Goal: Obtain resource: Download file/media

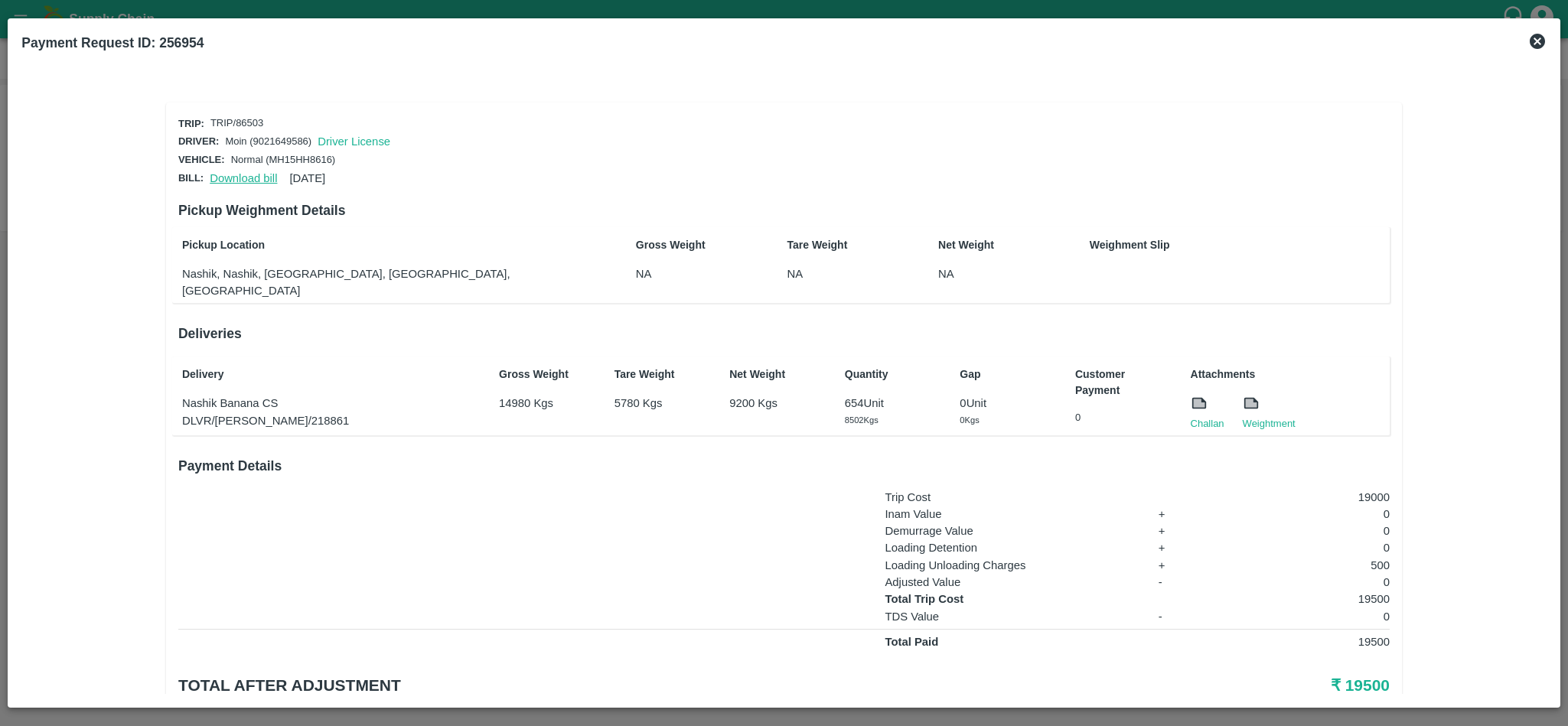
click at [249, 177] on link "Download bill" at bounding box center [243, 177] width 67 height 12
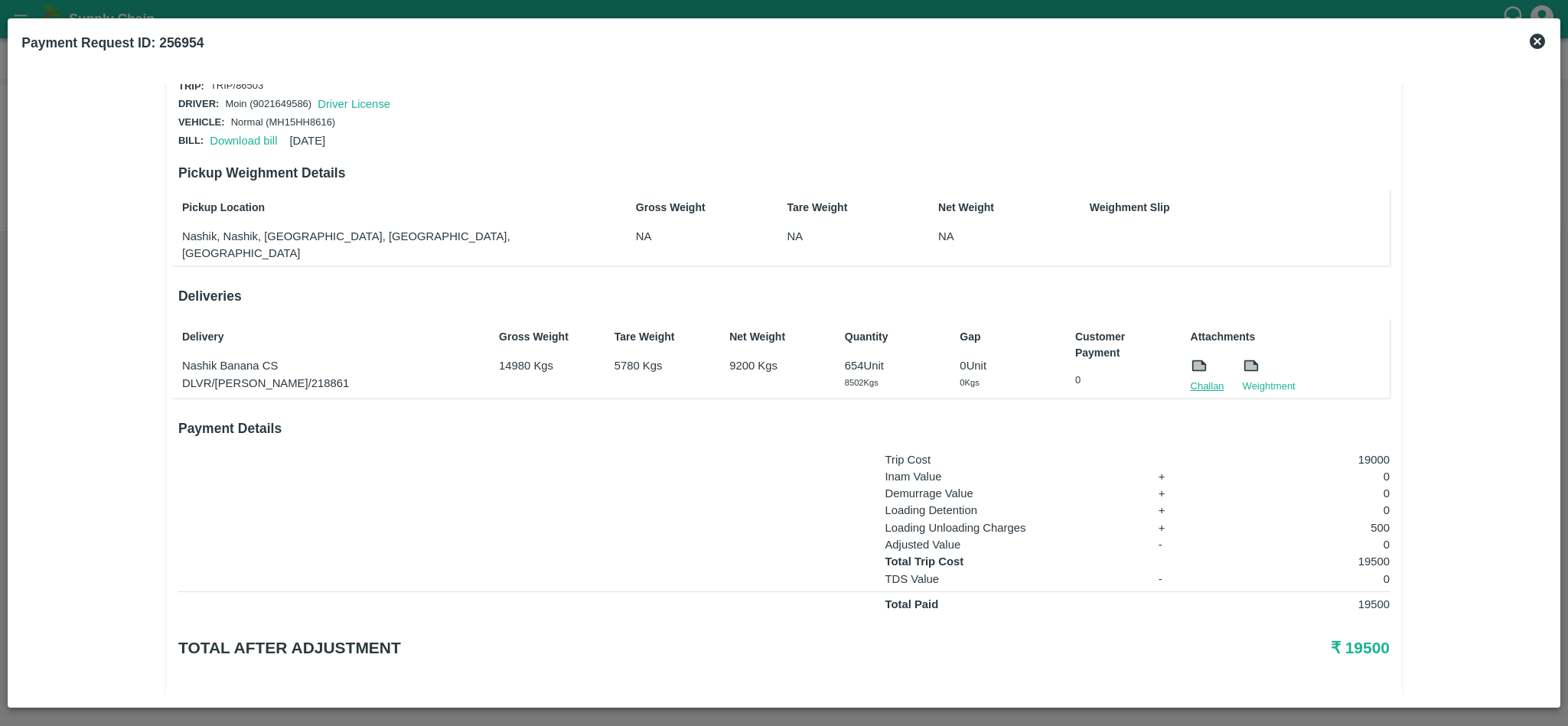
click at [1203, 378] on link "Challan" at bounding box center [1208, 386] width 34 height 15
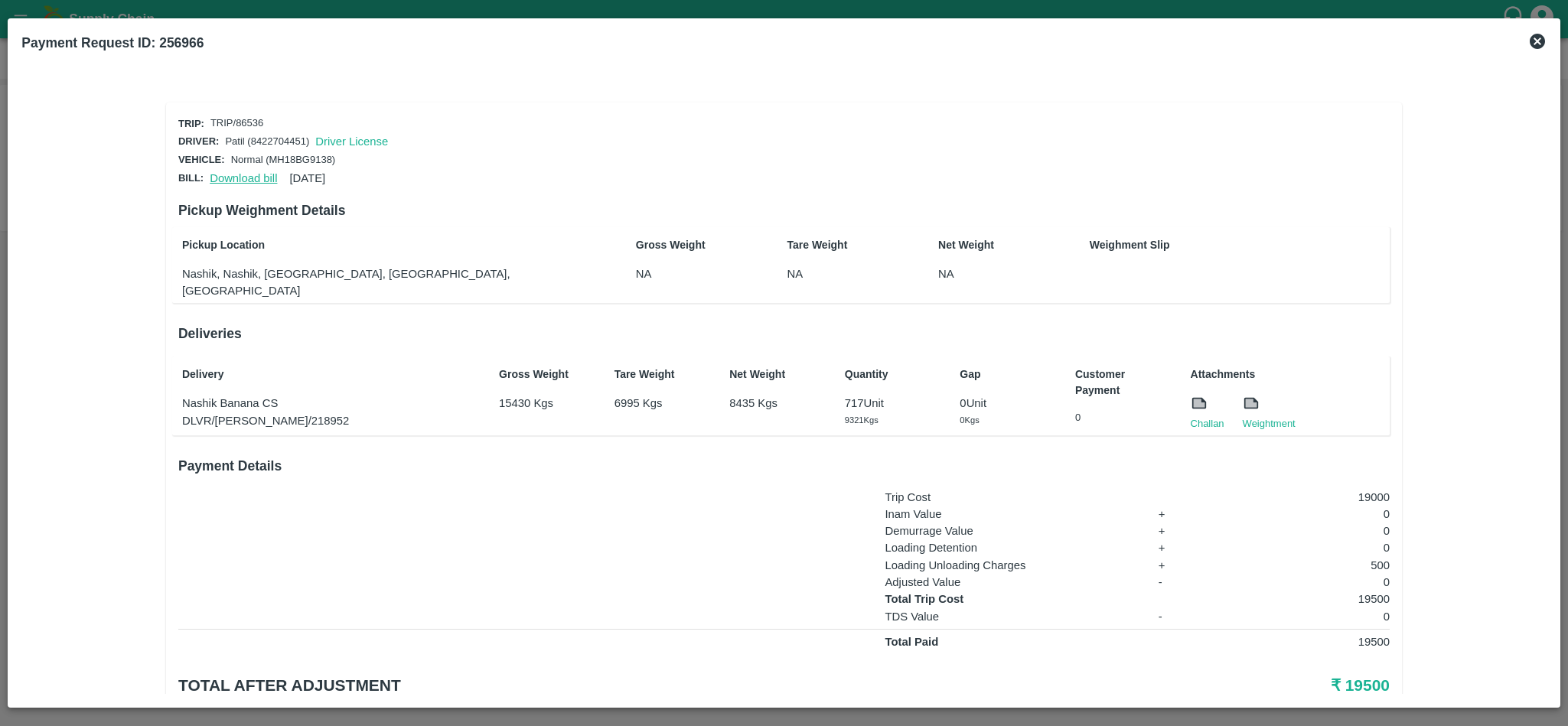
click at [233, 172] on link "Download bill" at bounding box center [243, 177] width 67 height 12
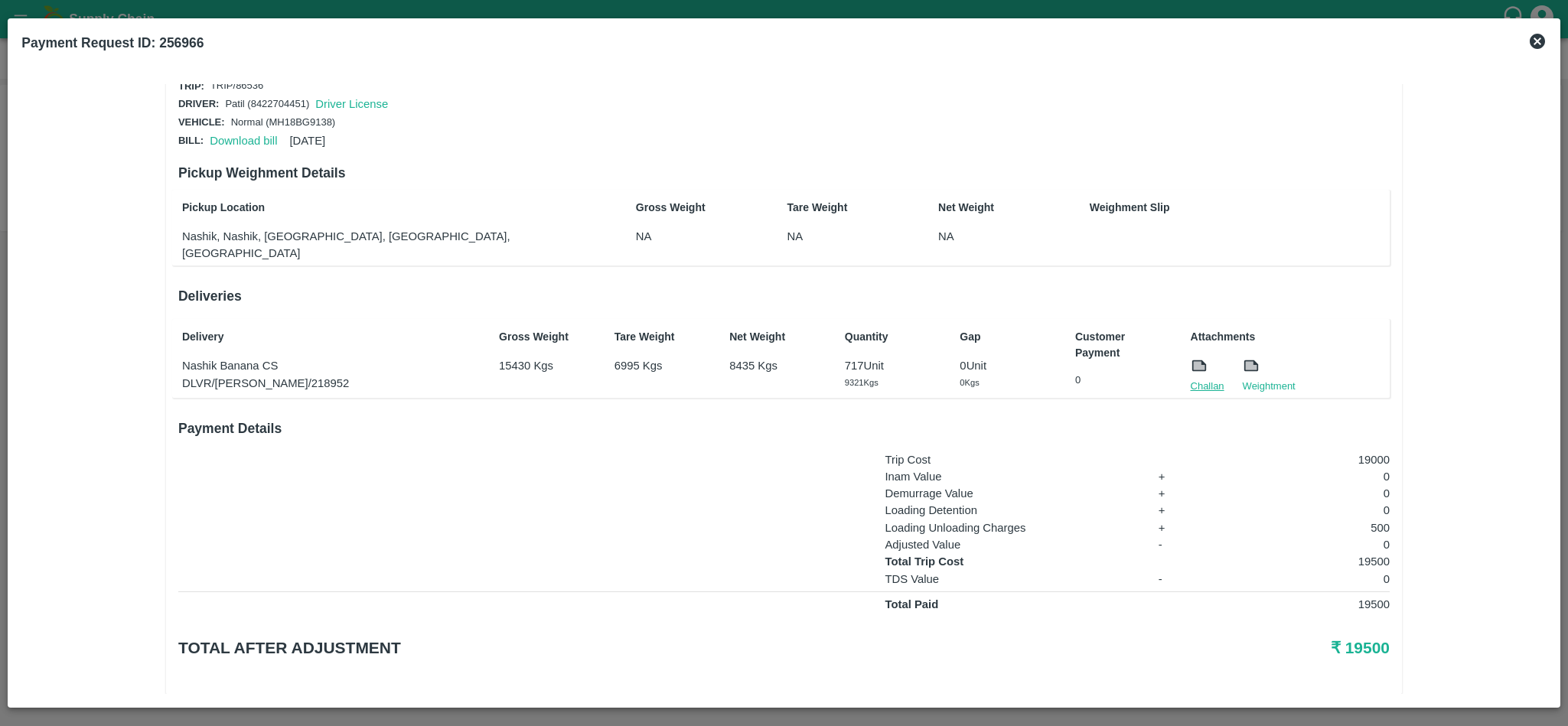
click at [1210, 378] on link "Challan" at bounding box center [1208, 386] width 34 height 15
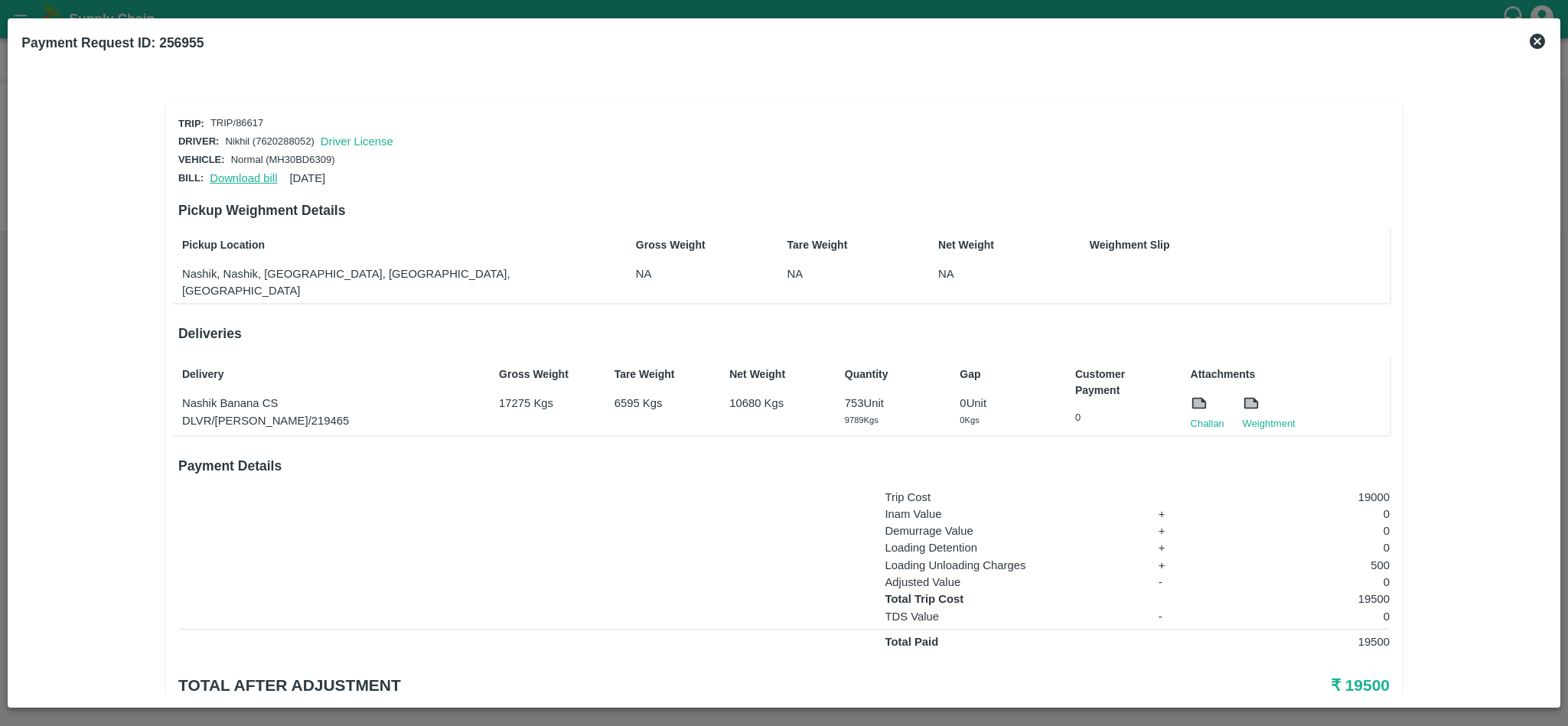
click at [238, 173] on link "Download bill" at bounding box center [243, 177] width 67 height 12
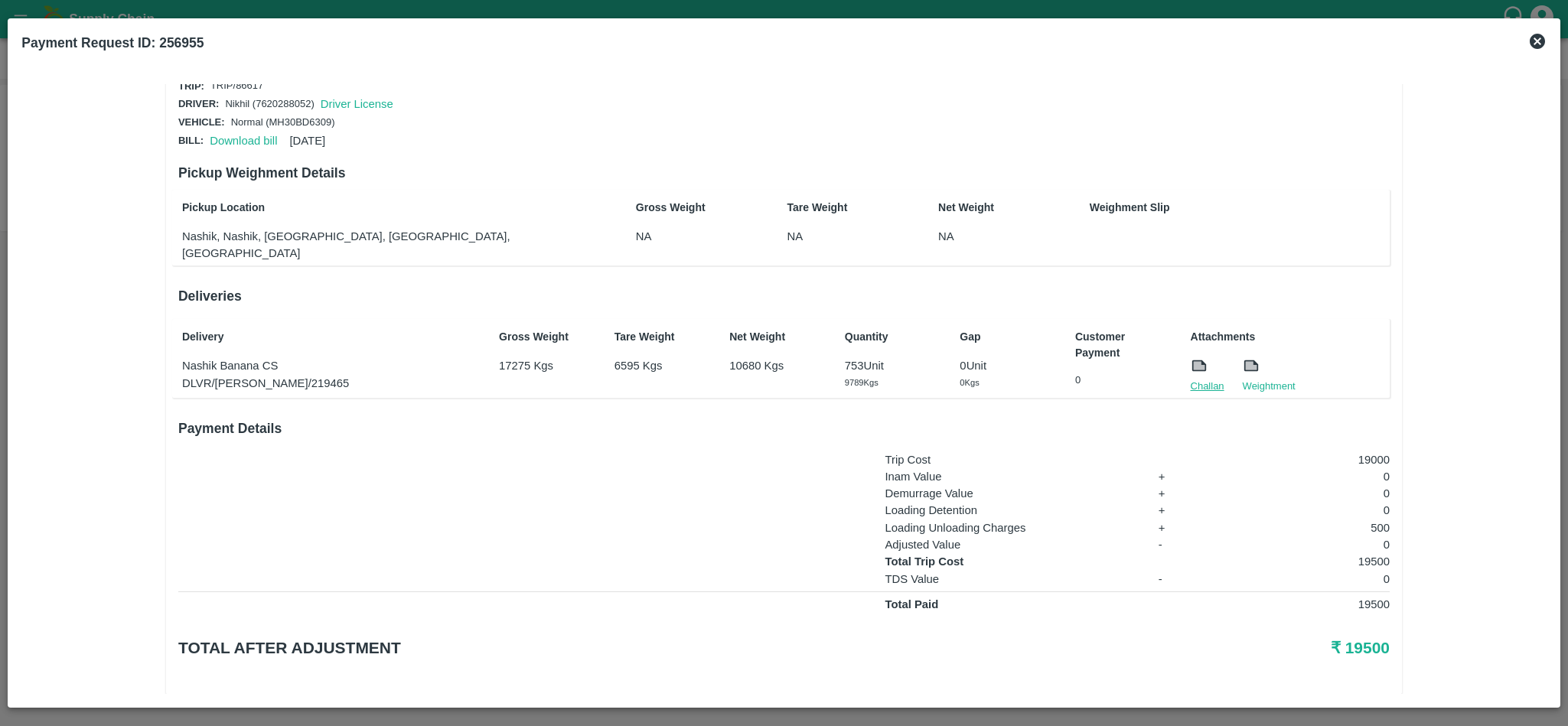
click at [1206, 378] on link "Challan" at bounding box center [1208, 386] width 34 height 15
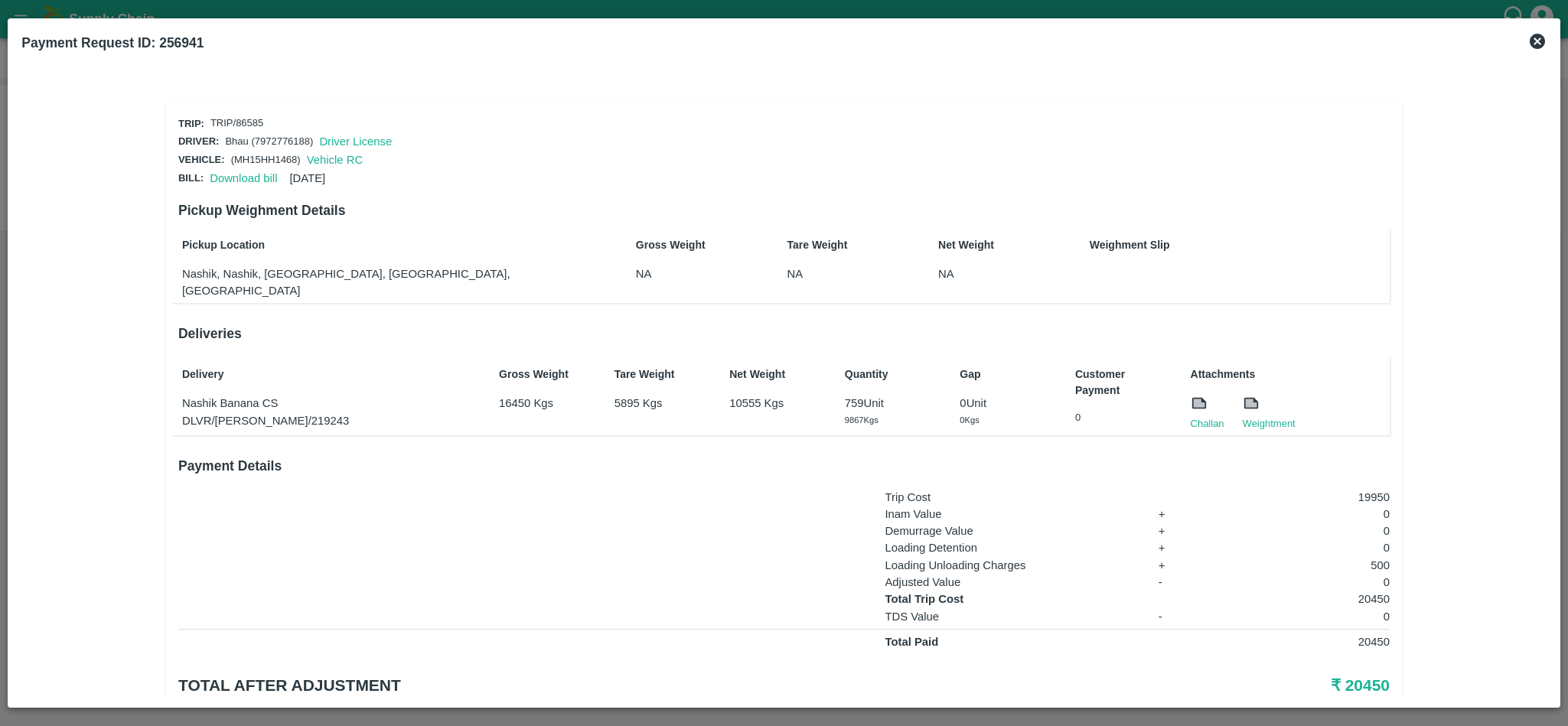
scroll to position [1, 0]
click at [232, 177] on link "Download bill" at bounding box center [243, 177] width 67 height 12
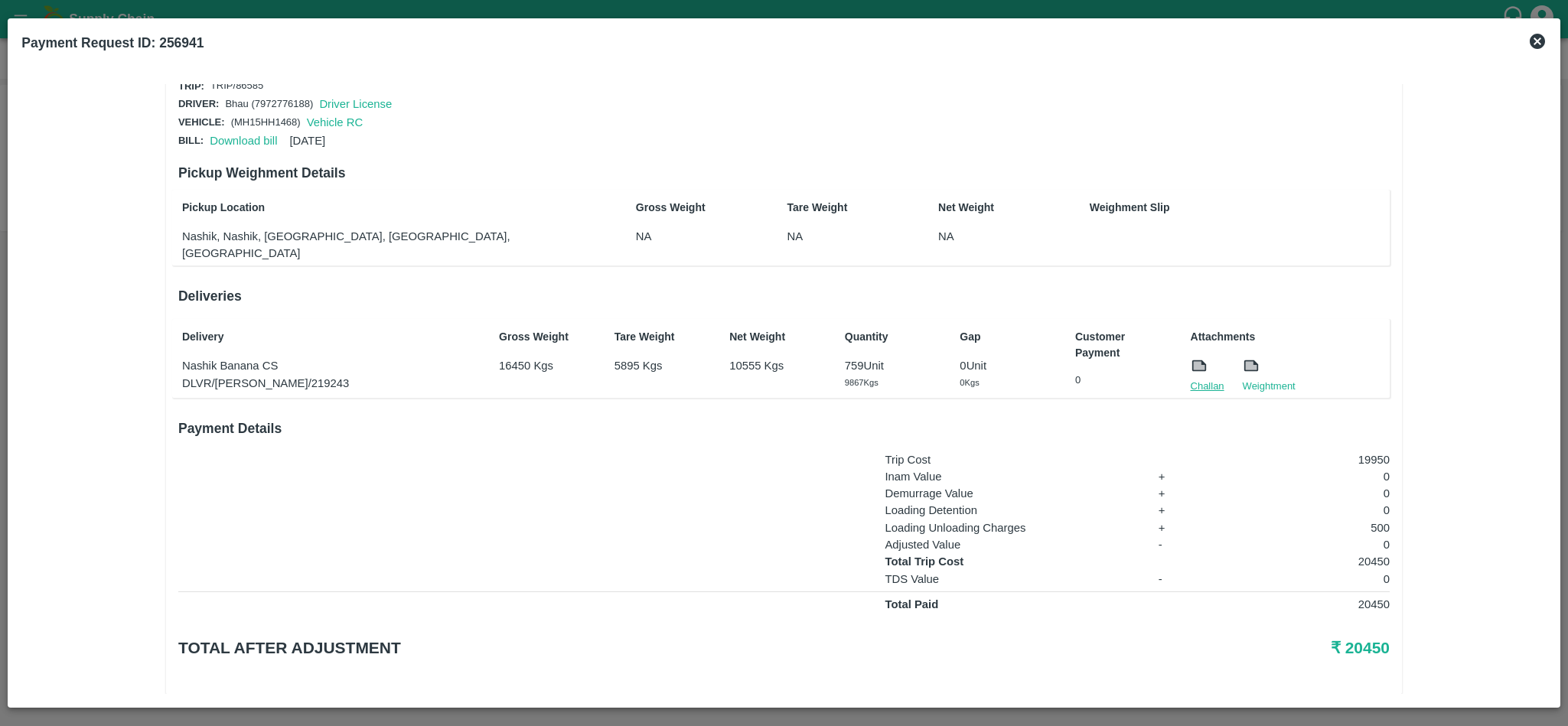
click at [1203, 378] on link "Challan" at bounding box center [1208, 386] width 34 height 15
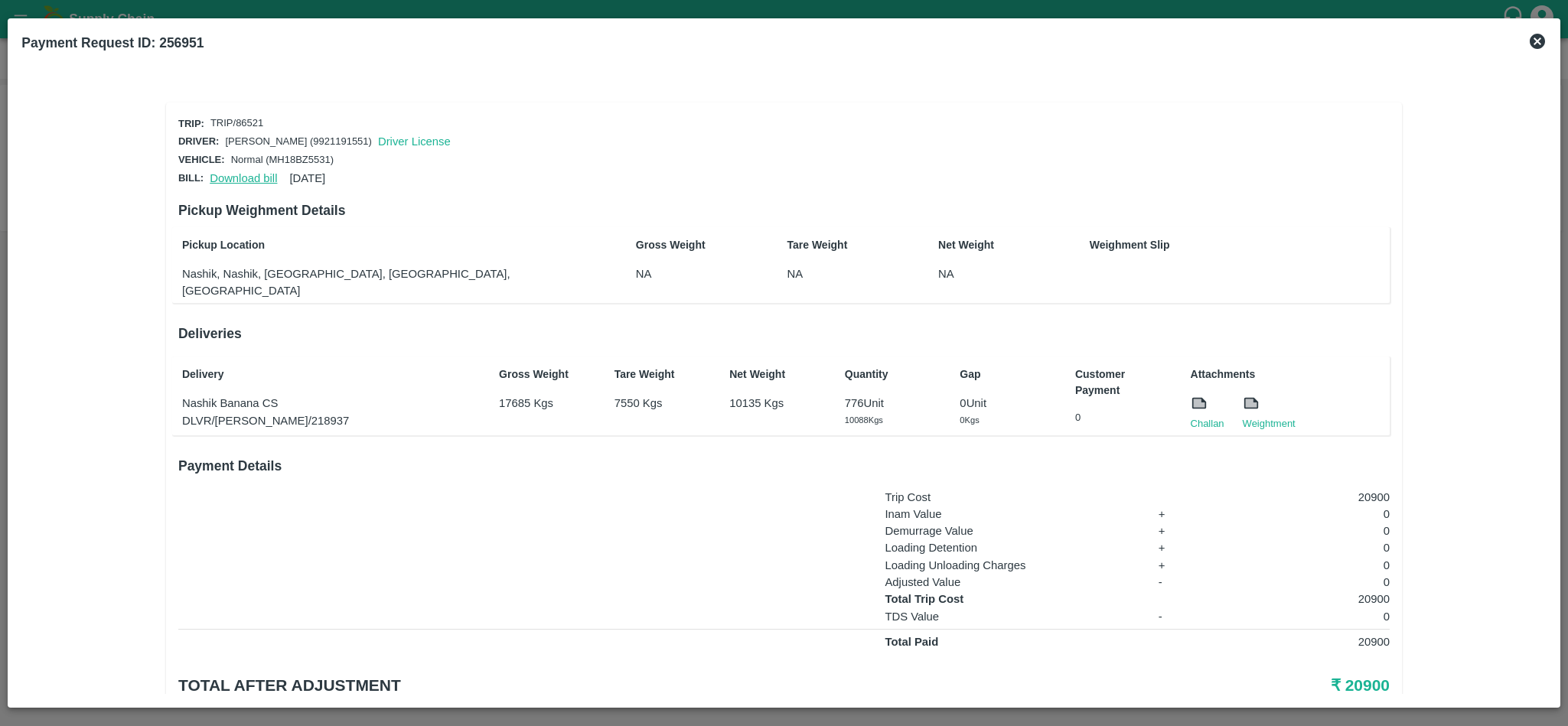
click at [238, 172] on link "Download bill" at bounding box center [243, 177] width 67 height 12
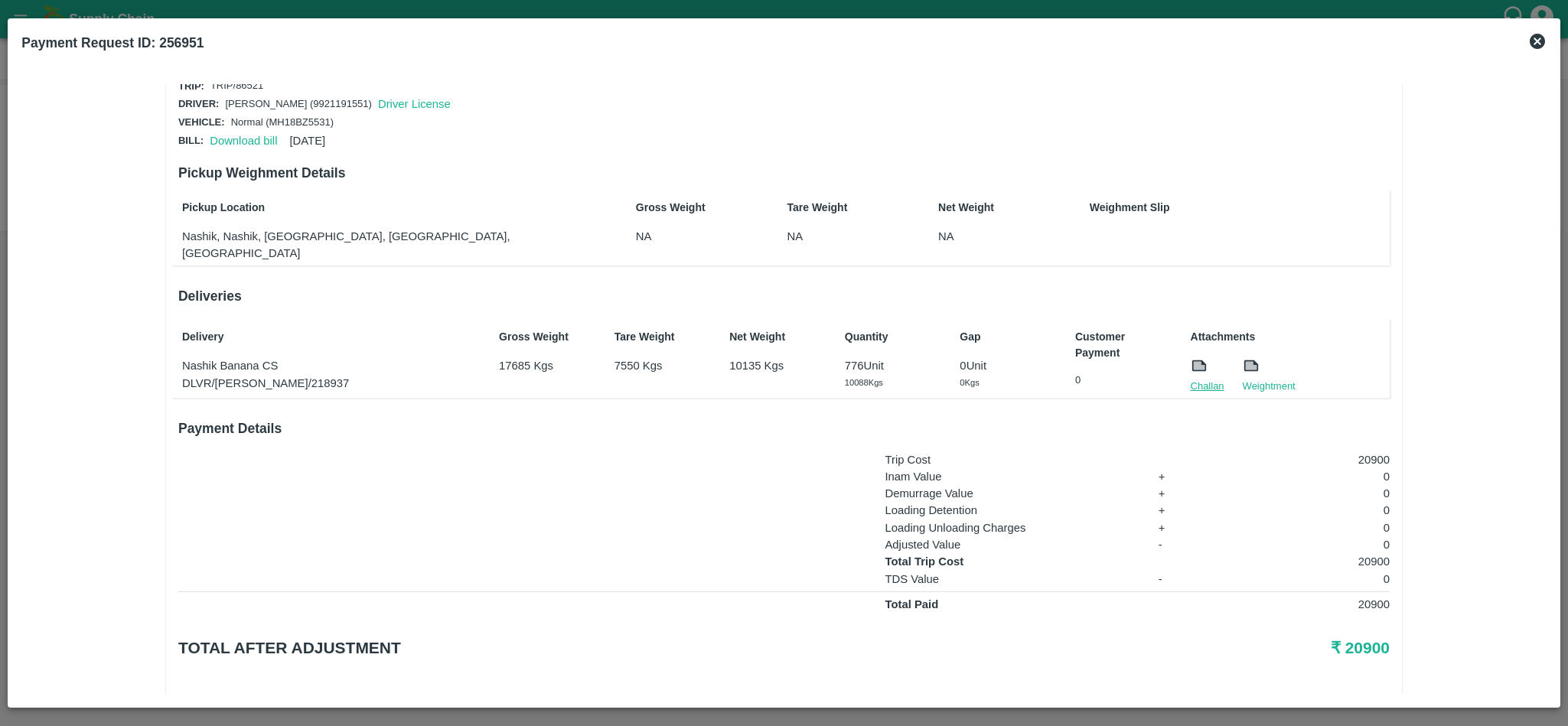
click at [1206, 378] on link "Challan" at bounding box center [1208, 386] width 34 height 15
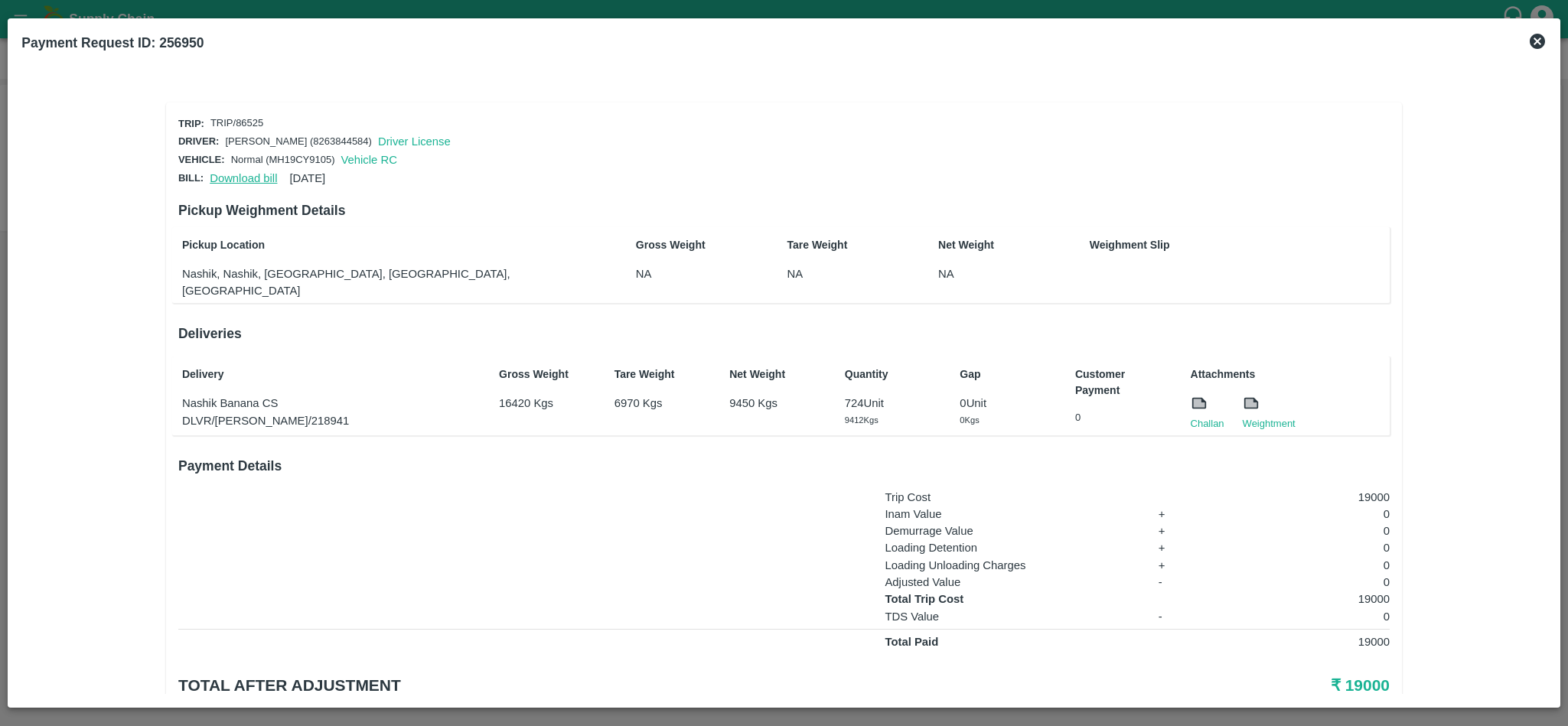
click at [242, 177] on link "Download bill" at bounding box center [243, 177] width 67 height 12
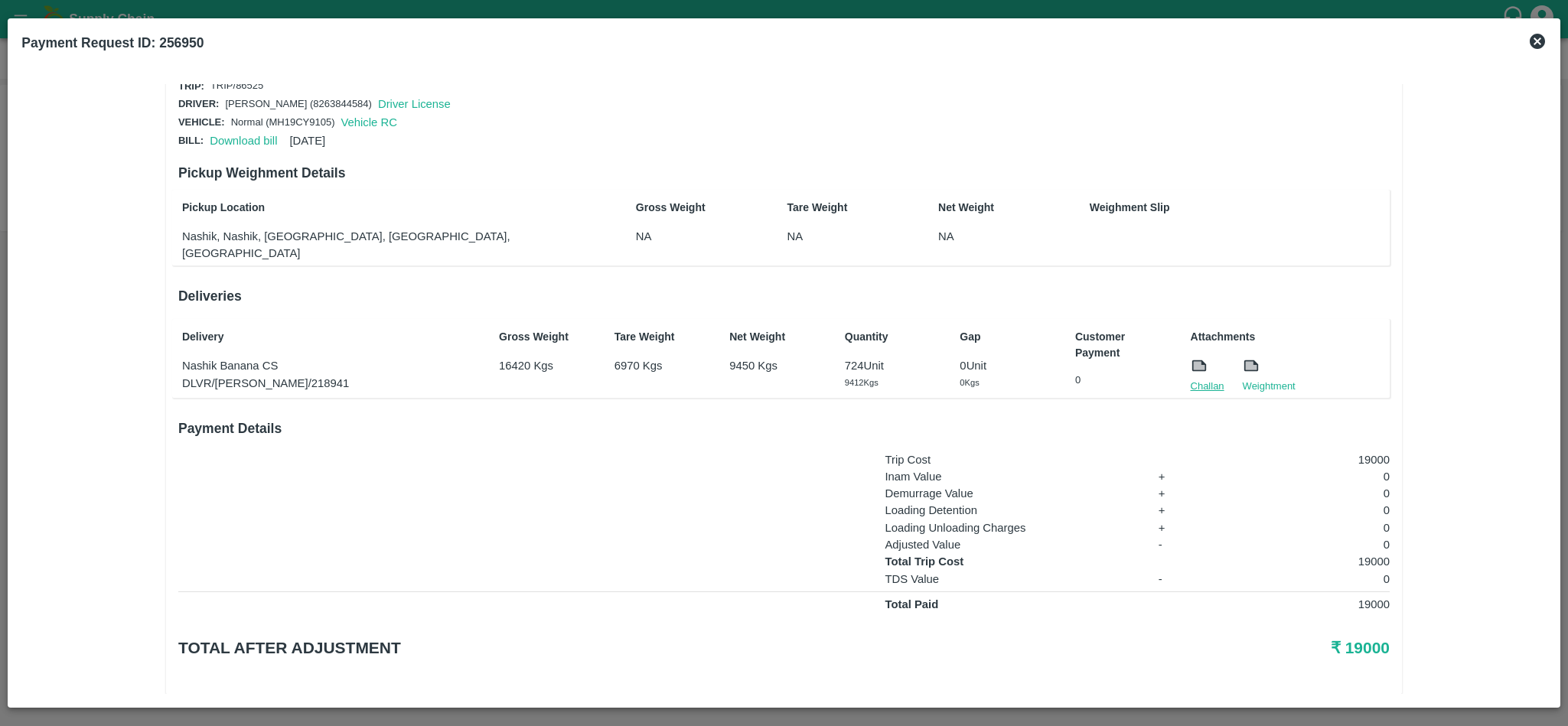
click at [1206, 378] on link "Challan" at bounding box center [1208, 386] width 34 height 15
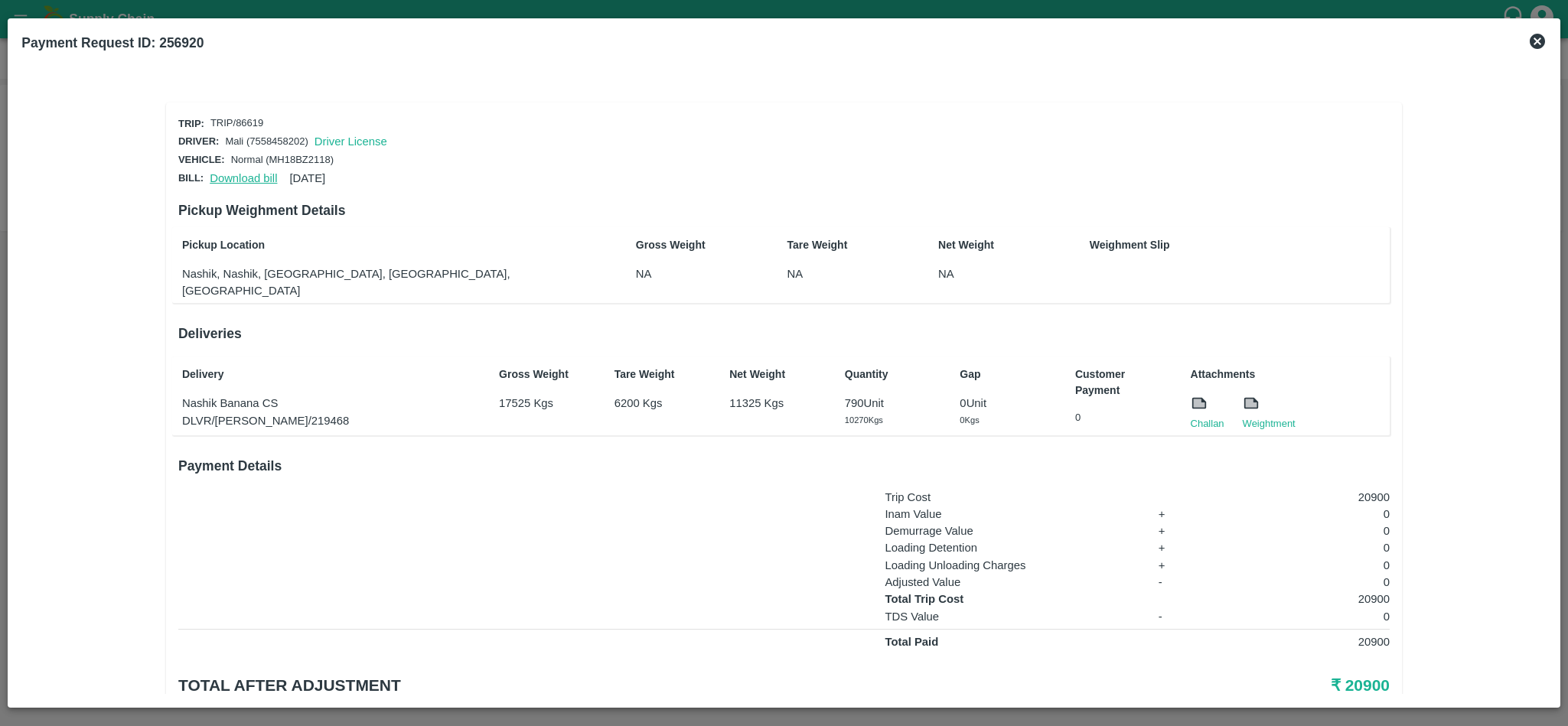
click at [238, 174] on link "Download bill" at bounding box center [243, 177] width 67 height 12
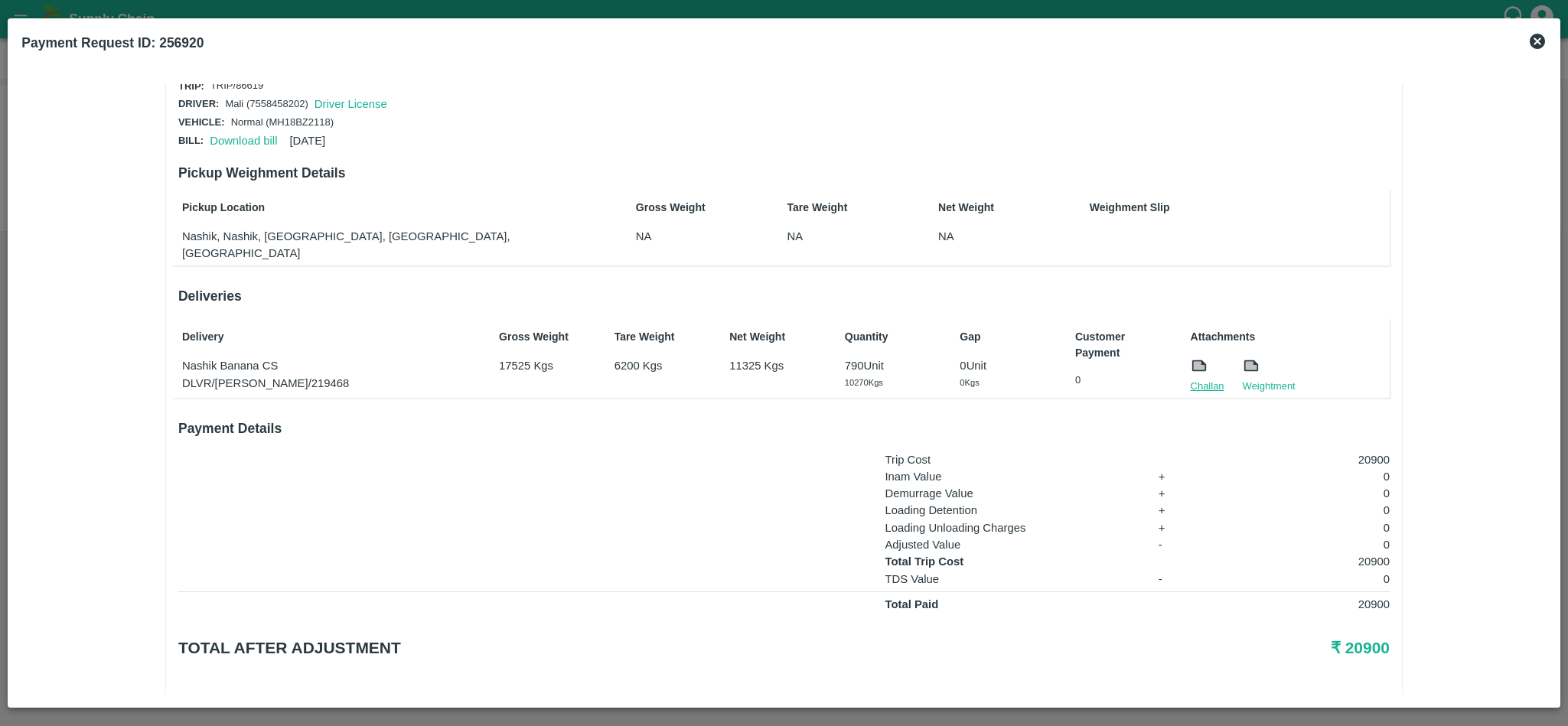
click at [1197, 378] on link "Challan" at bounding box center [1208, 386] width 34 height 15
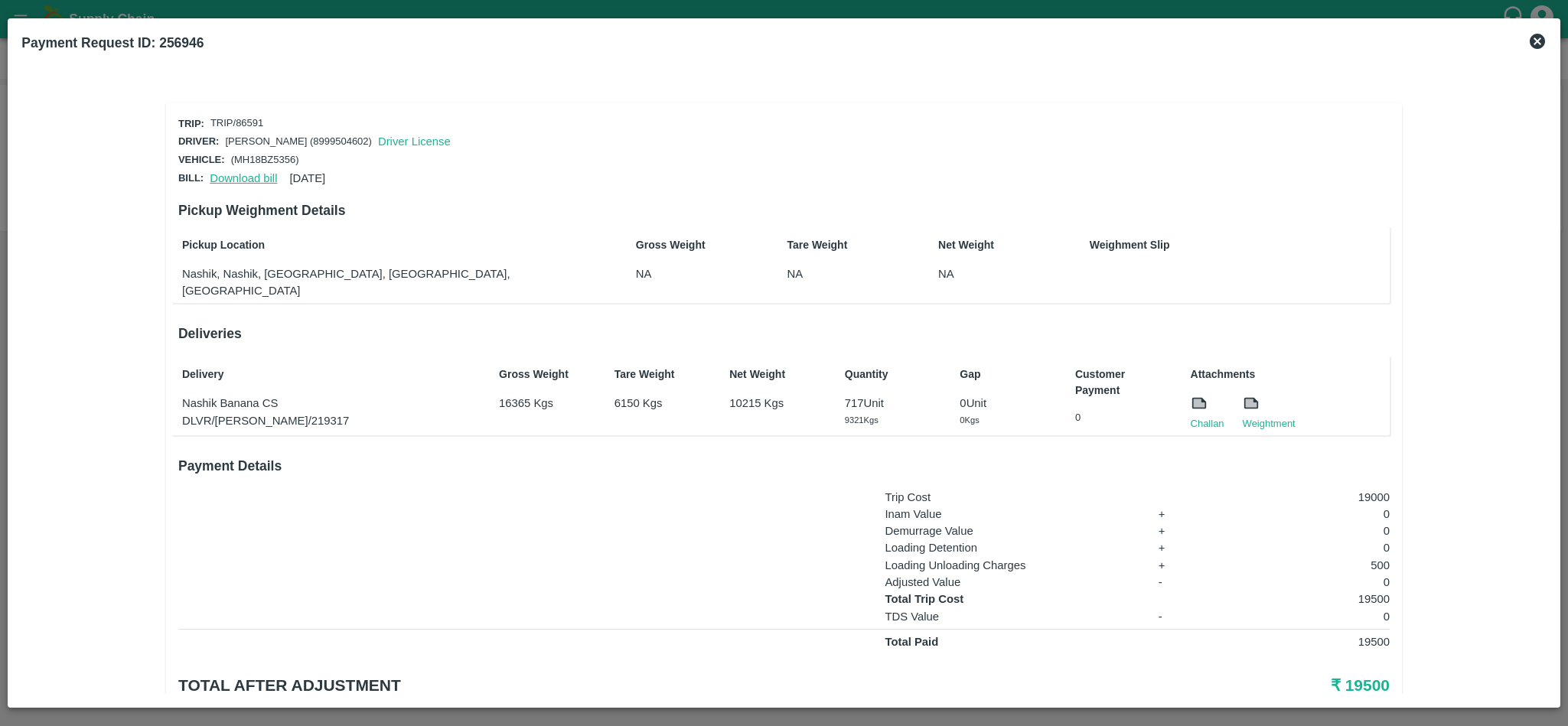
click at [262, 175] on link "Download bill" at bounding box center [243, 177] width 67 height 12
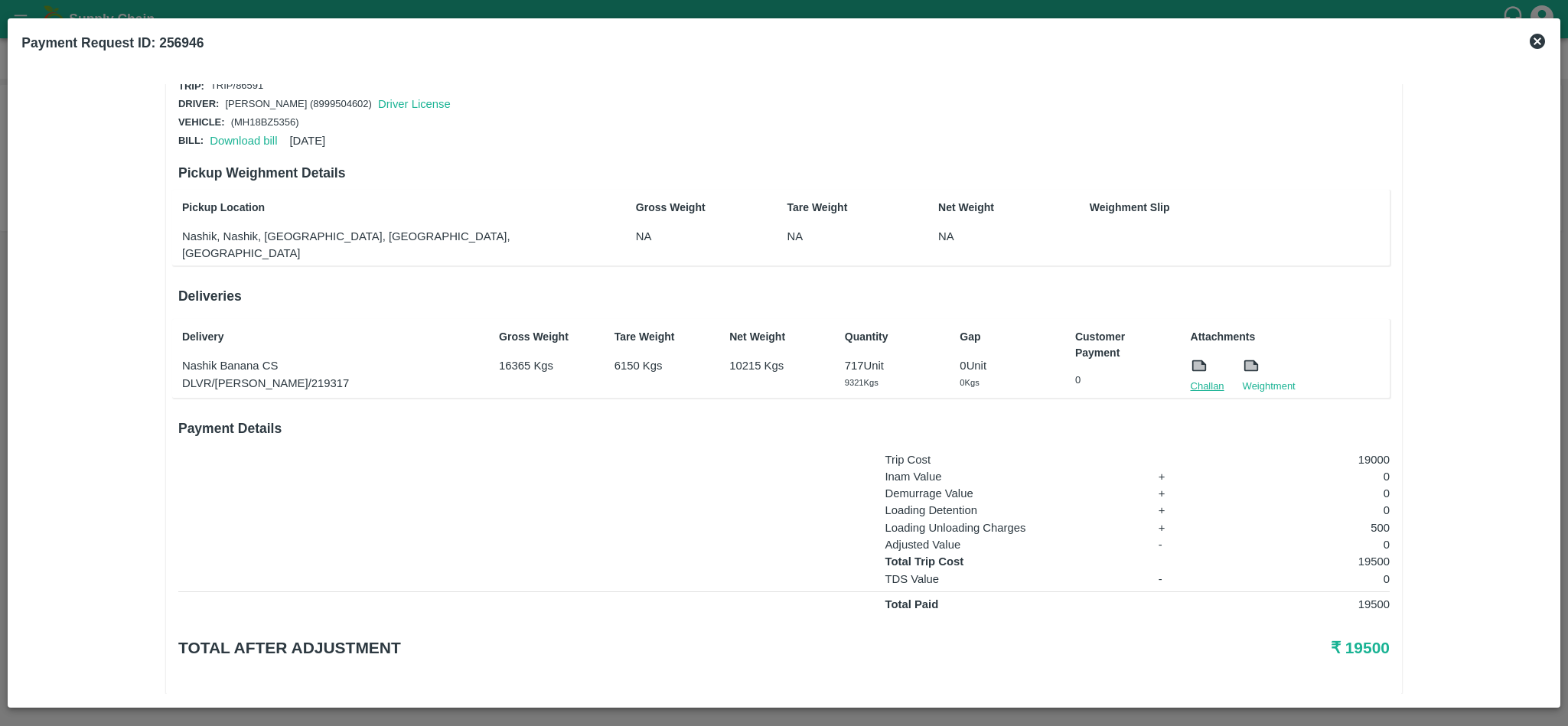
click at [1206, 378] on link "Challan" at bounding box center [1208, 386] width 34 height 15
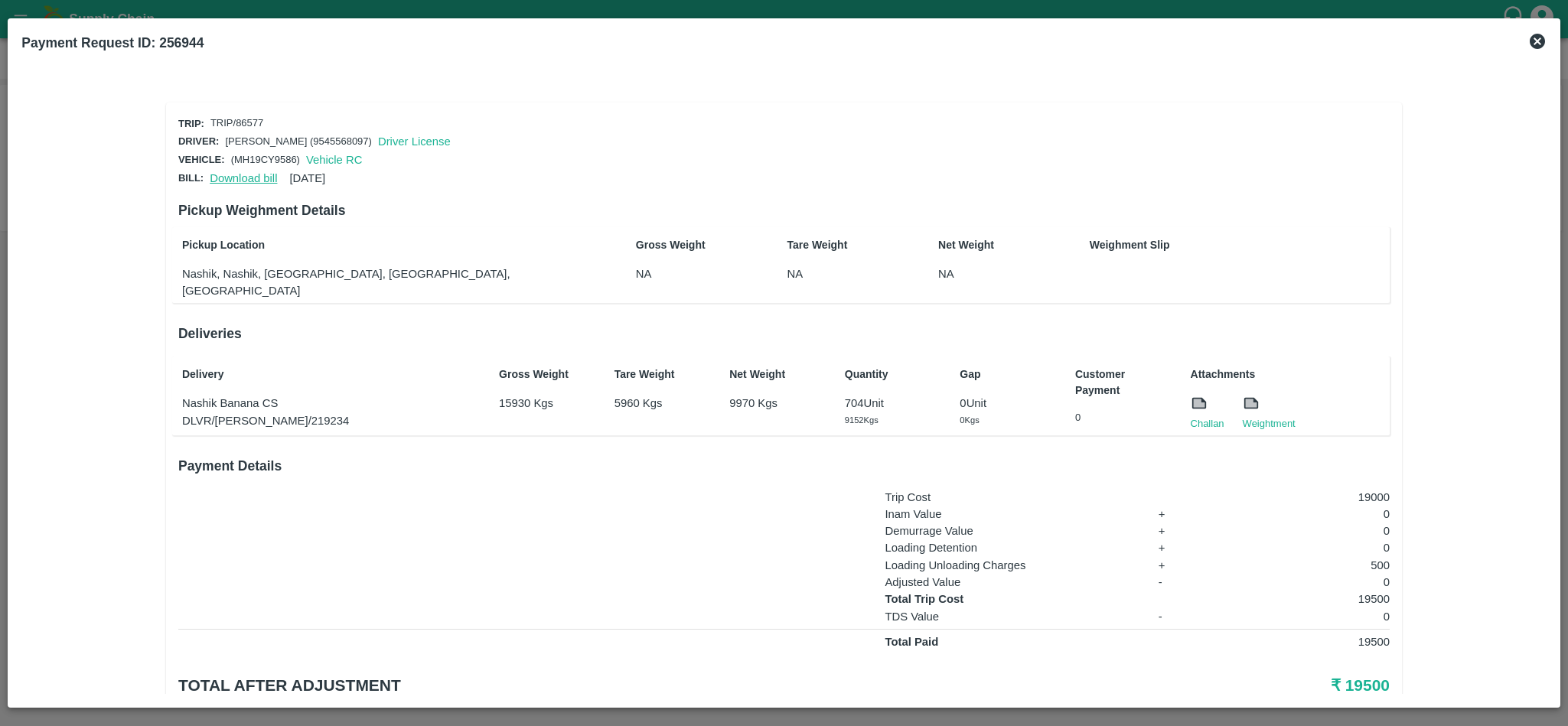
click at [244, 173] on link "Download bill" at bounding box center [243, 177] width 67 height 12
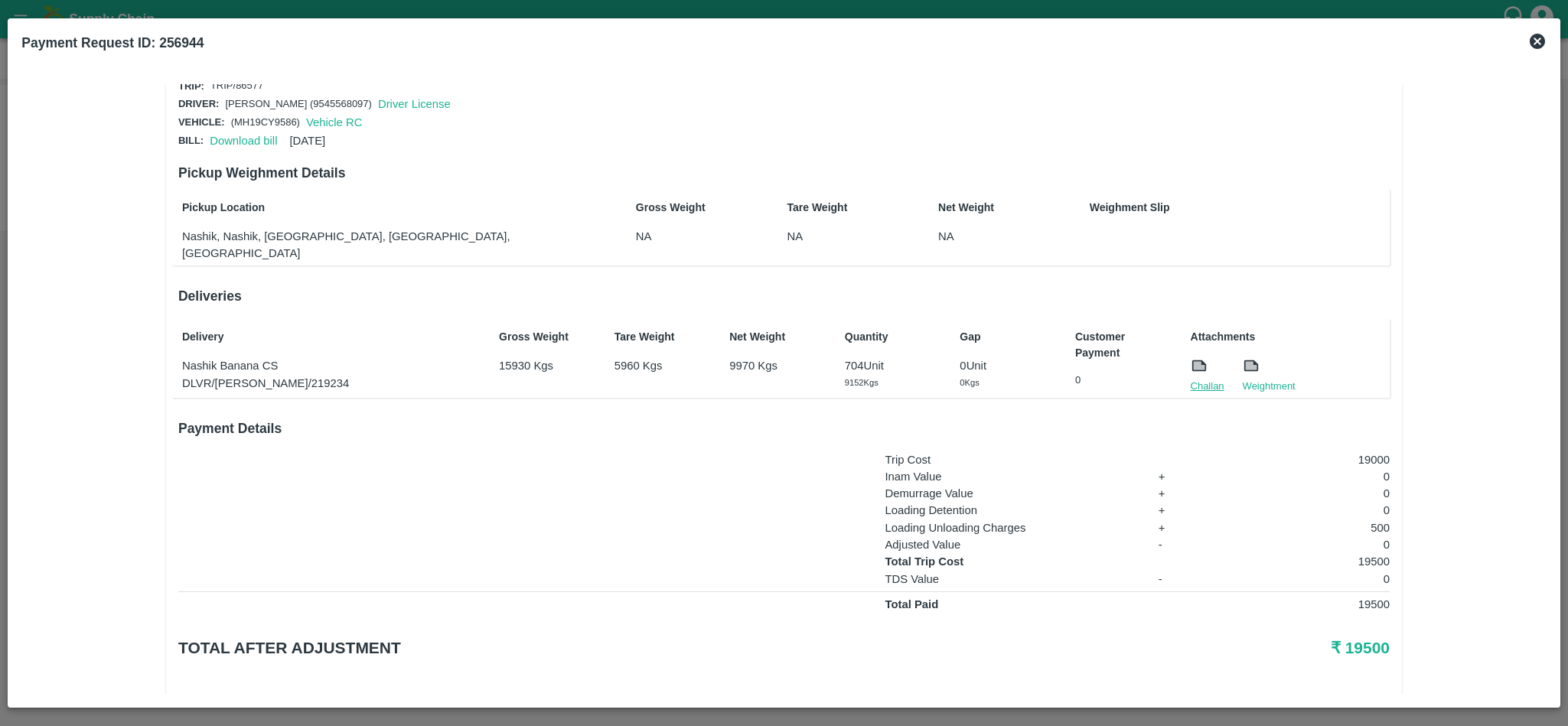
click at [1204, 378] on link "Challan" at bounding box center [1208, 386] width 34 height 15
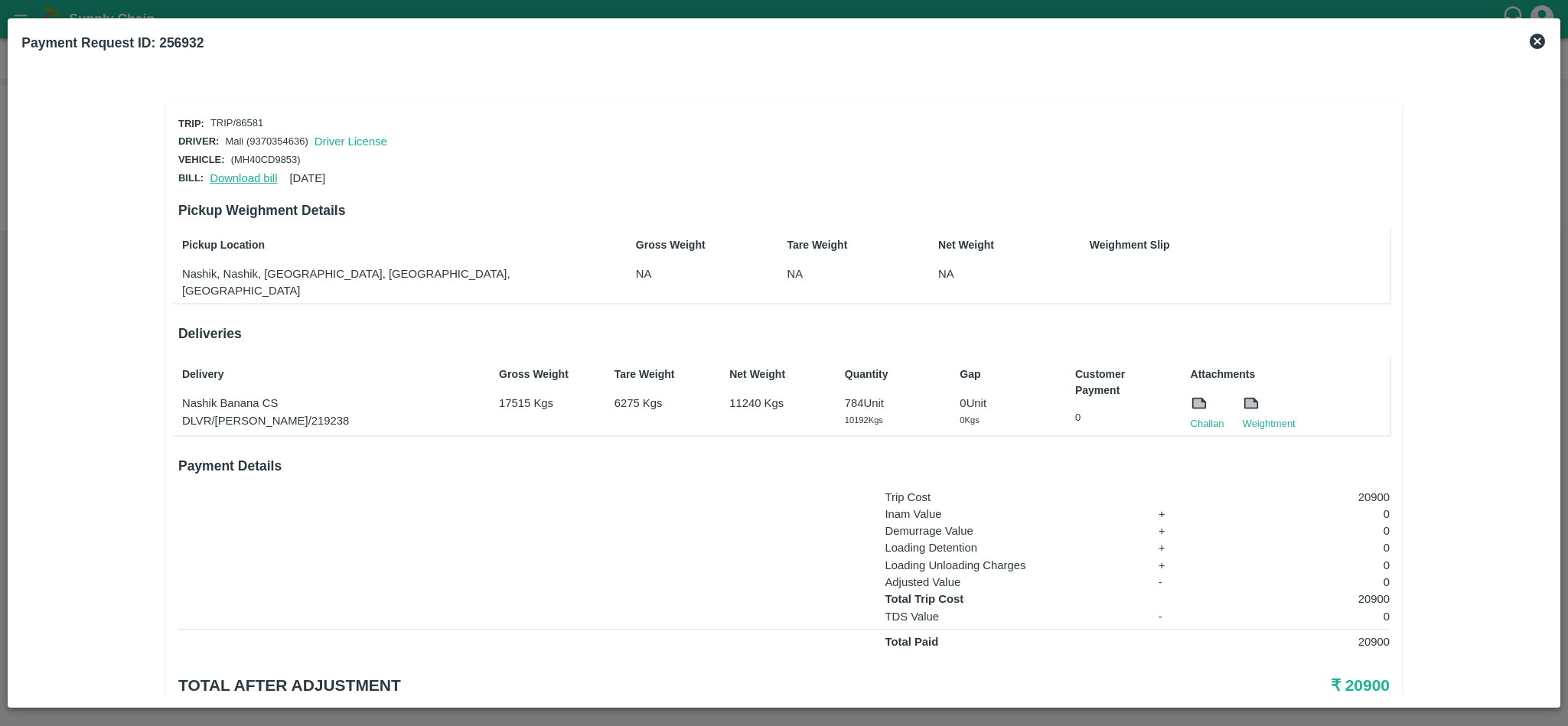
click at [238, 172] on link "Download bill" at bounding box center [243, 177] width 67 height 12
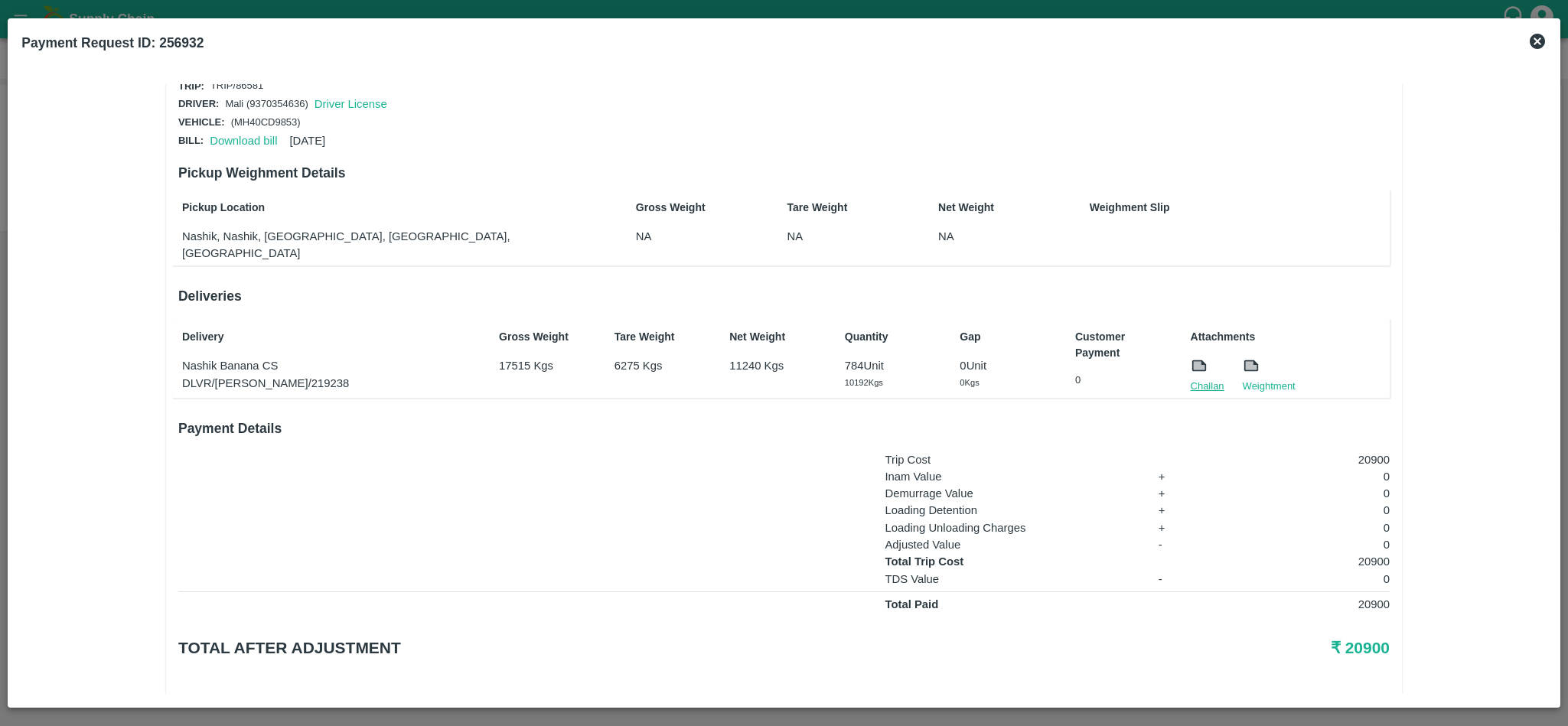
click at [1194, 378] on link "Challan" at bounding box center [1208, 386] width 34 height 15
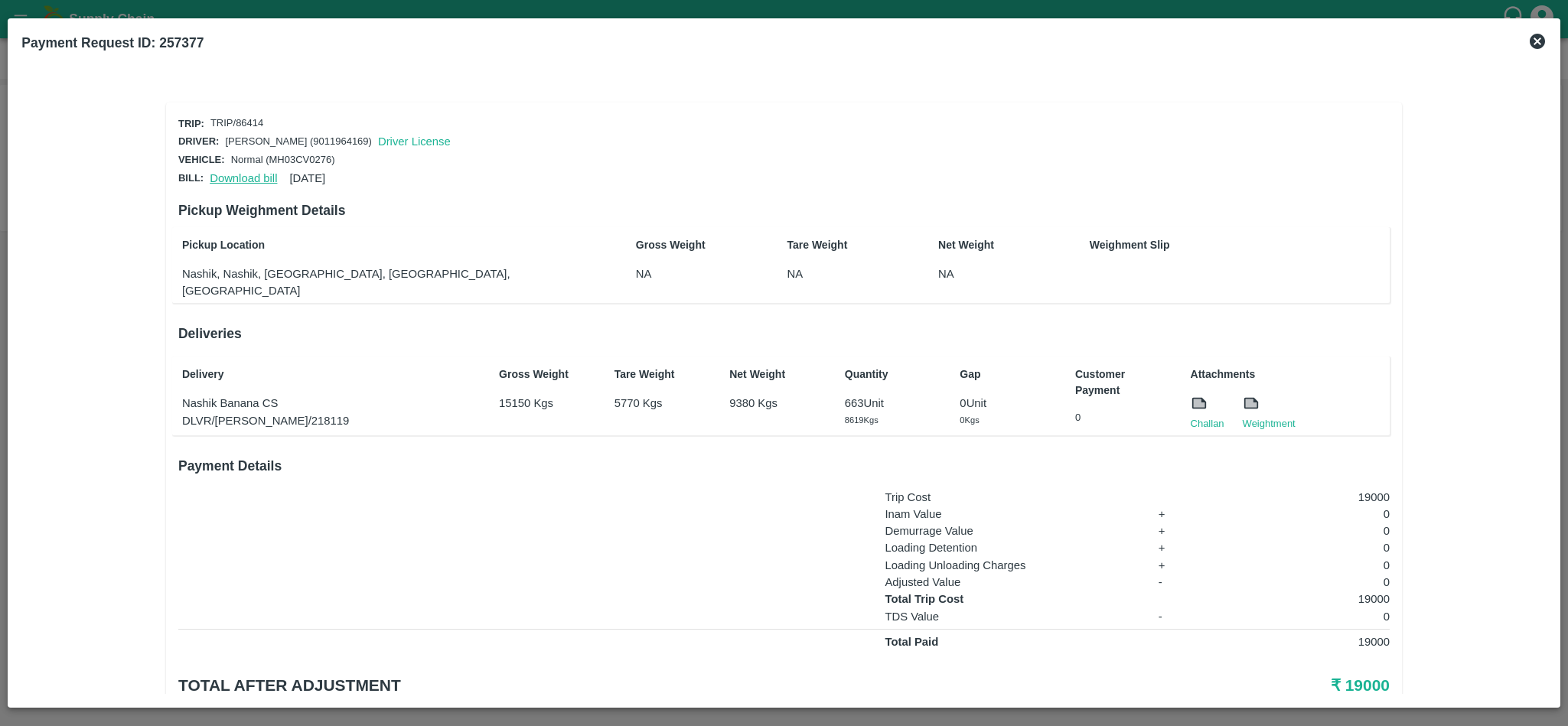
click at [242, 172] on link "Download bill" at bounding box center [243, 177] width 67 height 12
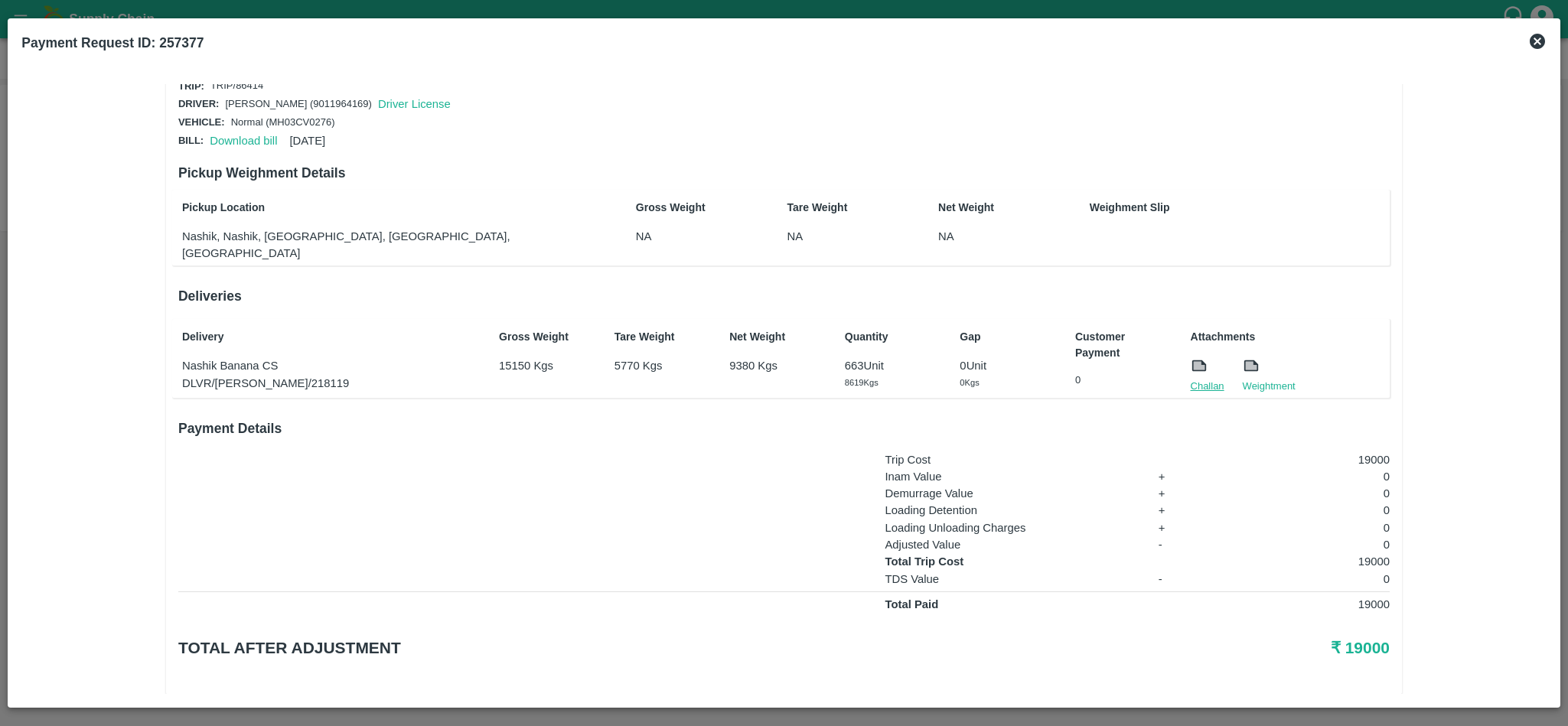
click at [1204, 378] on link "Challan" at bounding box center [1208, 386] width 34 height 15
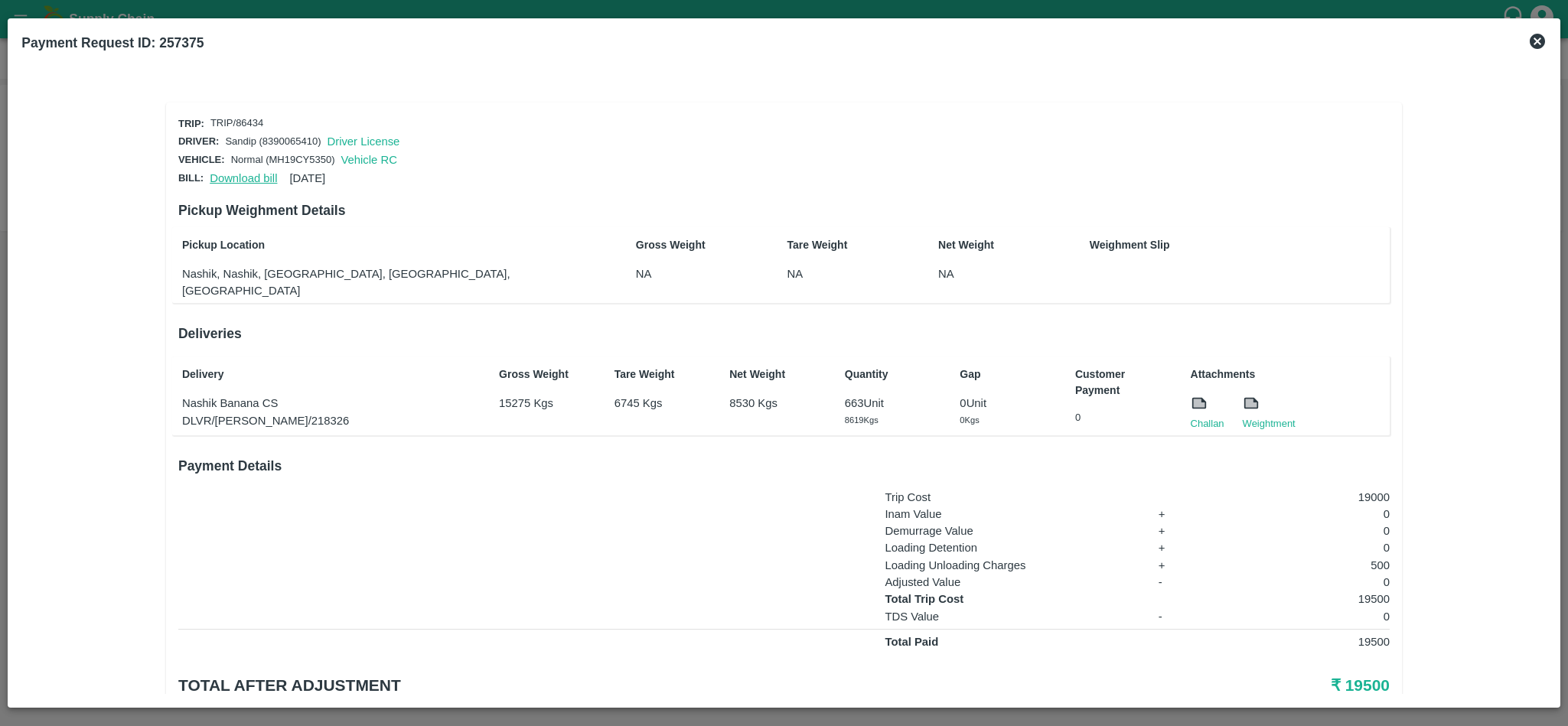
click at [237, 172] on link "Download bill" at bounding box center [243, 177] width 67 height 12
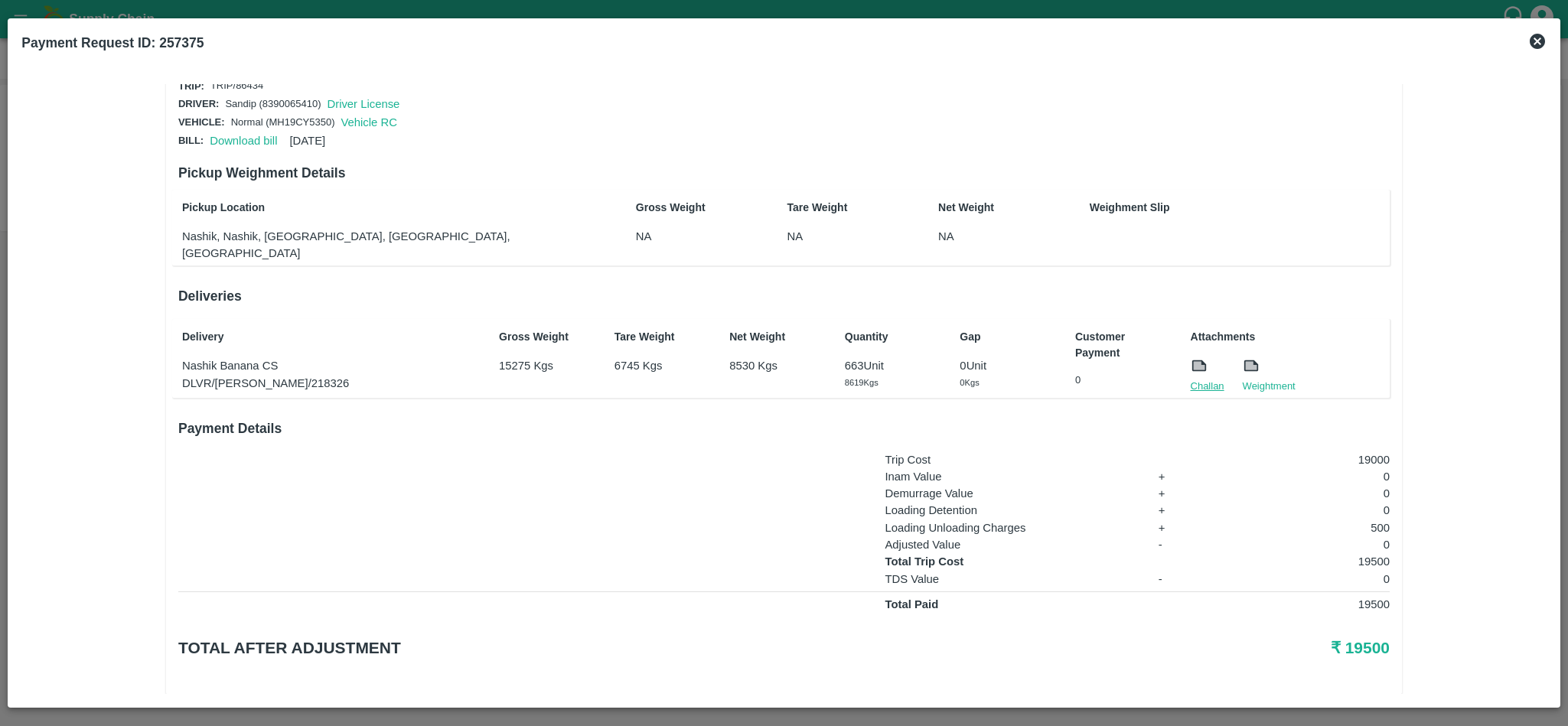
click at [1202, 378] on link "Challan" at bounding box center [1208, 386] width 34 height 15
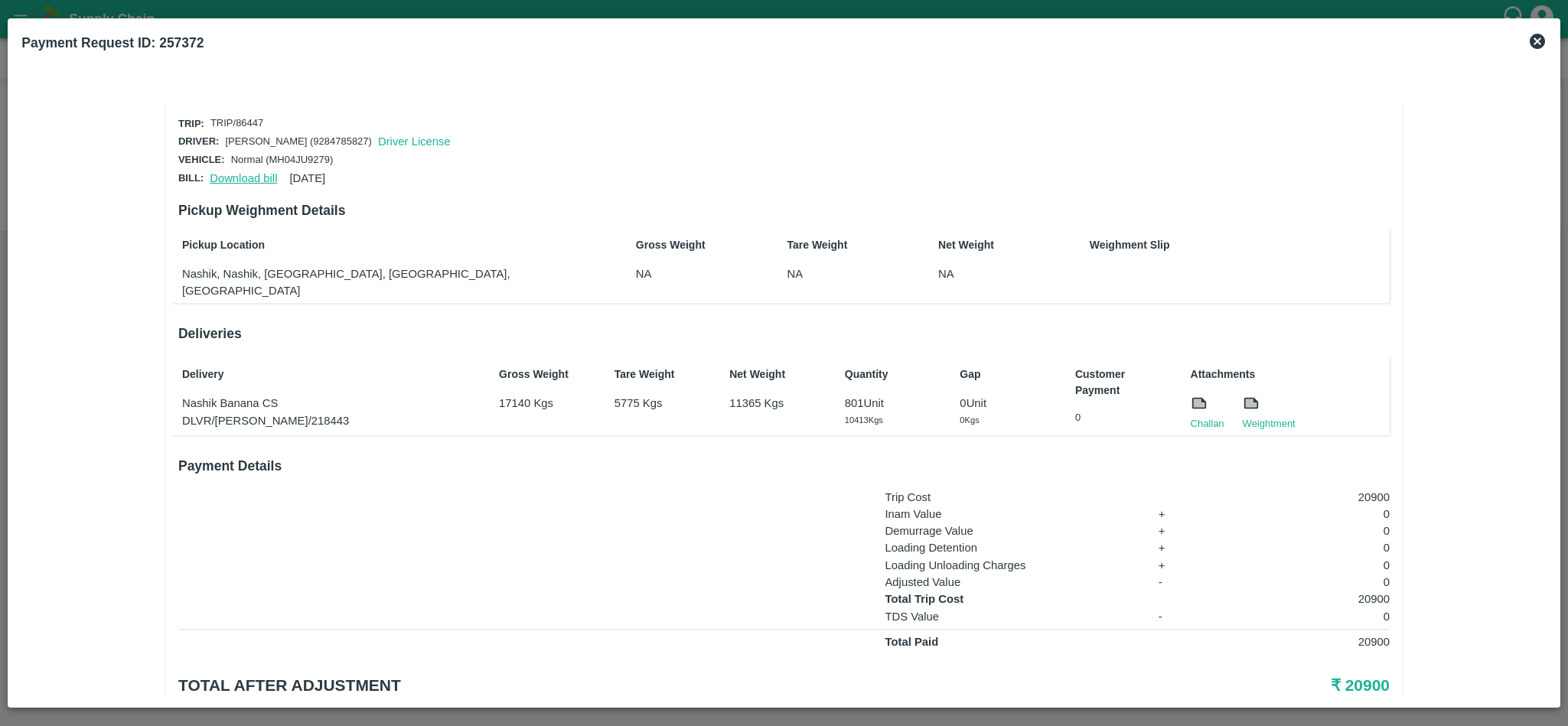
click at [244, 177] on link "Download bill" at bounding box center [243, 177] width 67 height 12
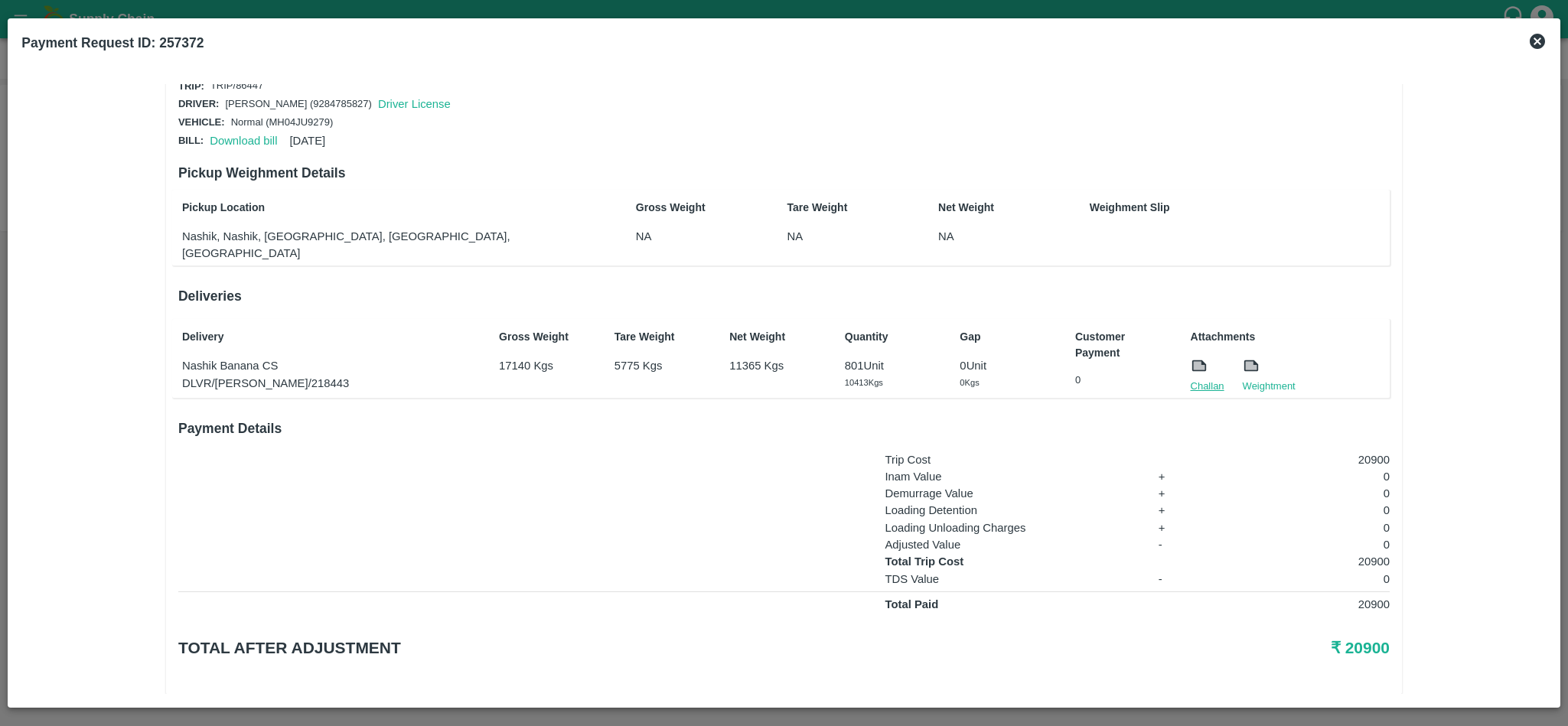
click at [1206, 378] on link "Challan" at bounding box center [1208, 386] width 34 height 15
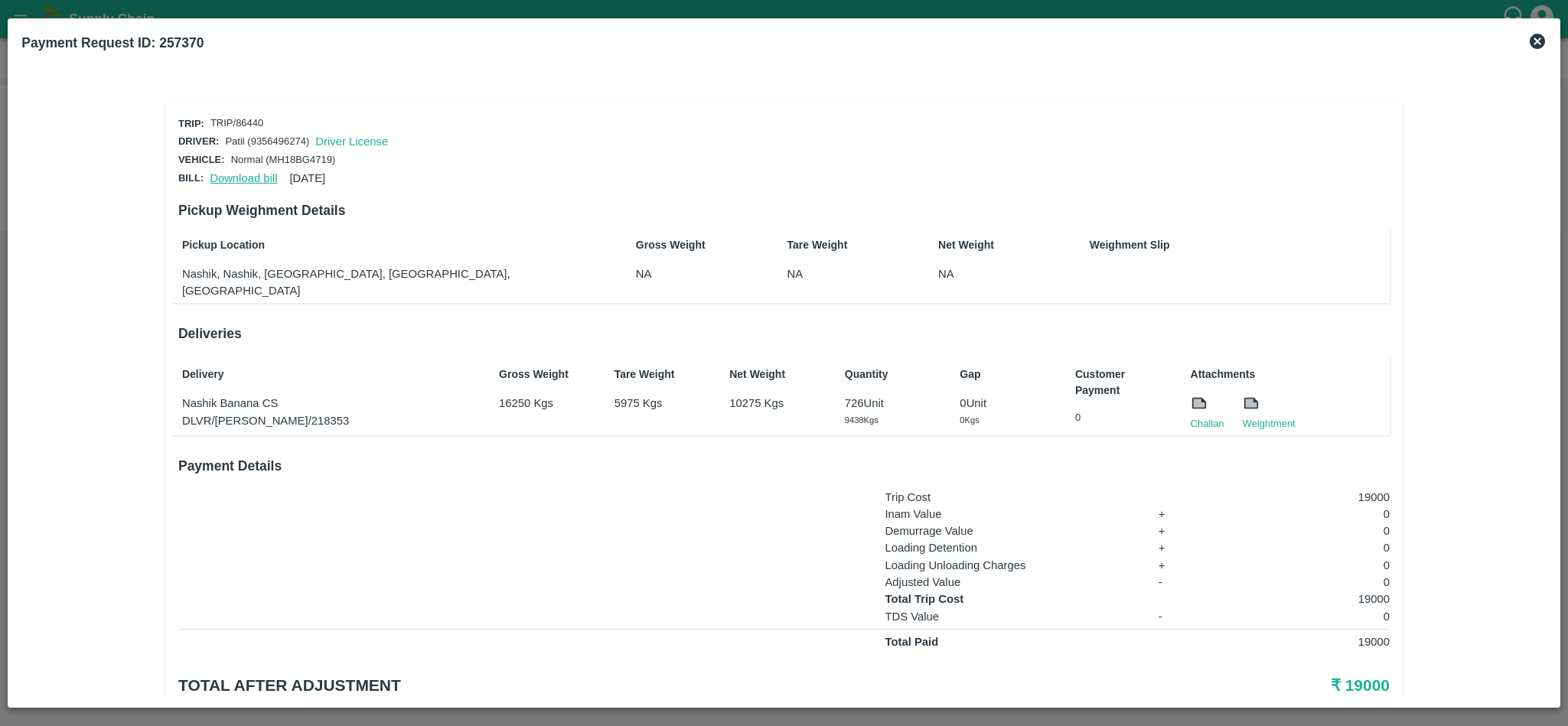
click at [239, 177] on link "Download bill" at bounding box center [243, 177] width 67 height 12
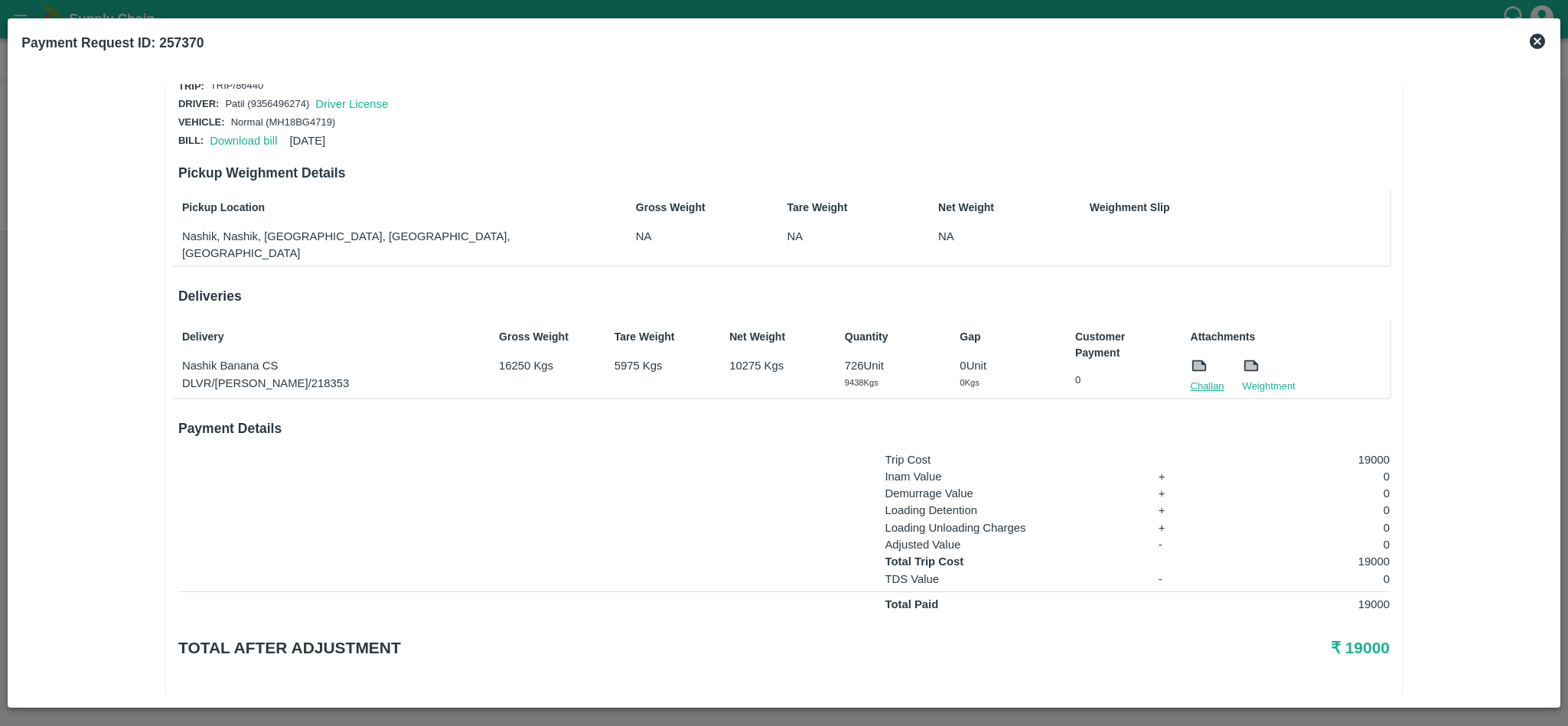
click at [1203, 378] on link "Challan" at bounding box center [1208, 386] width 34 height 15
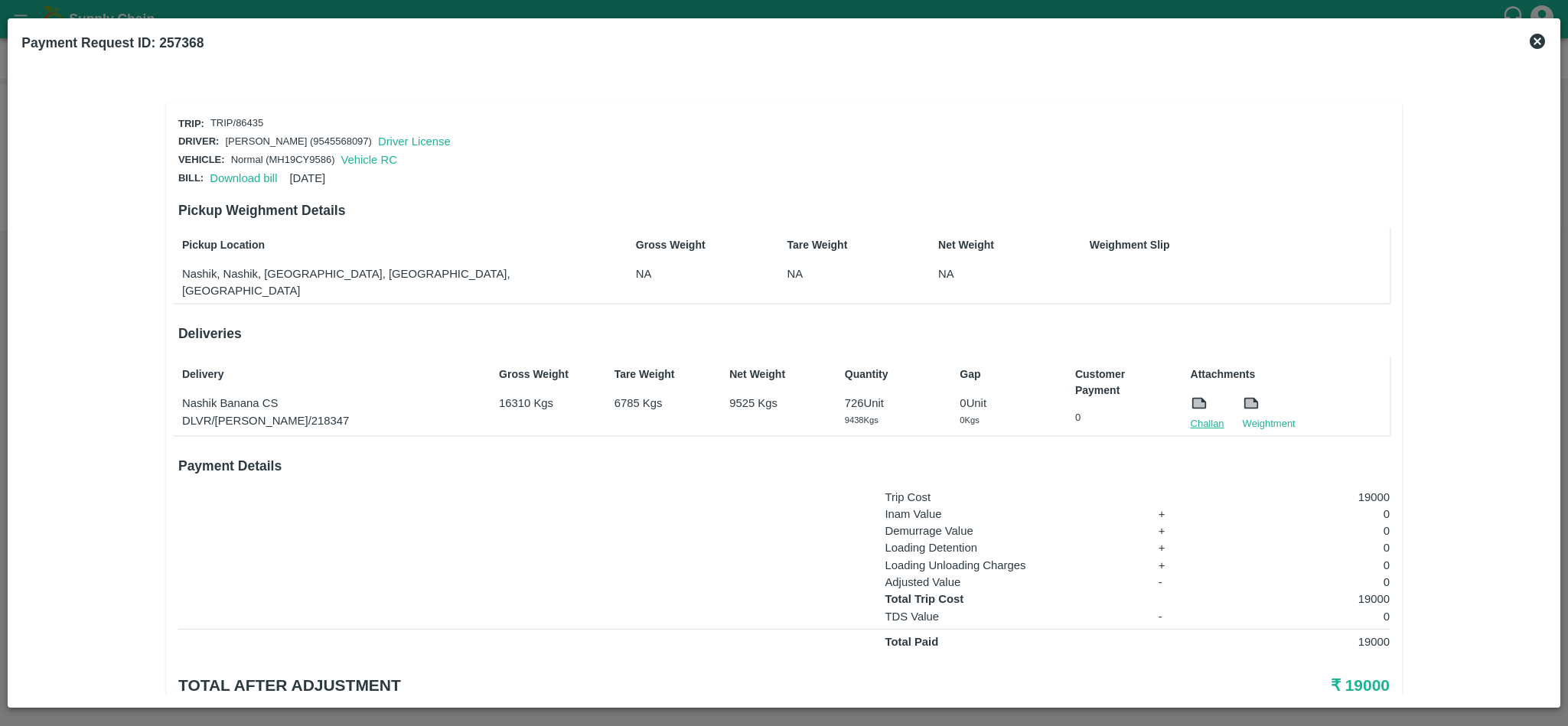
click at [1203, 416] on link "Challan" at bounding box center [1208, 423] width 34 height 15
click at [239, 173] on link "Download bill" at bounding box center [243, 177] width 67 height 12
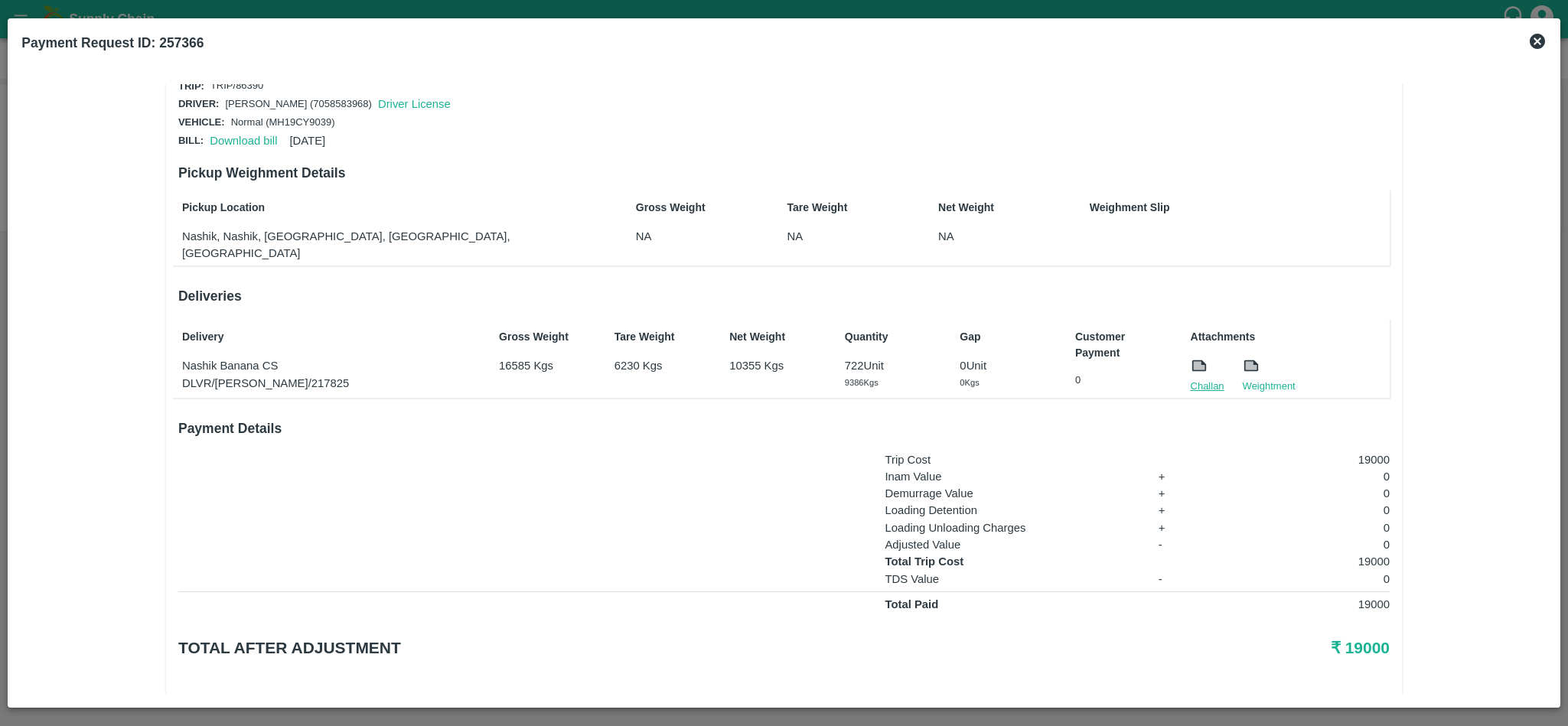
click at [1206, 378] on link "Challan" at bounding box center [1208, 386] width 34 height 15
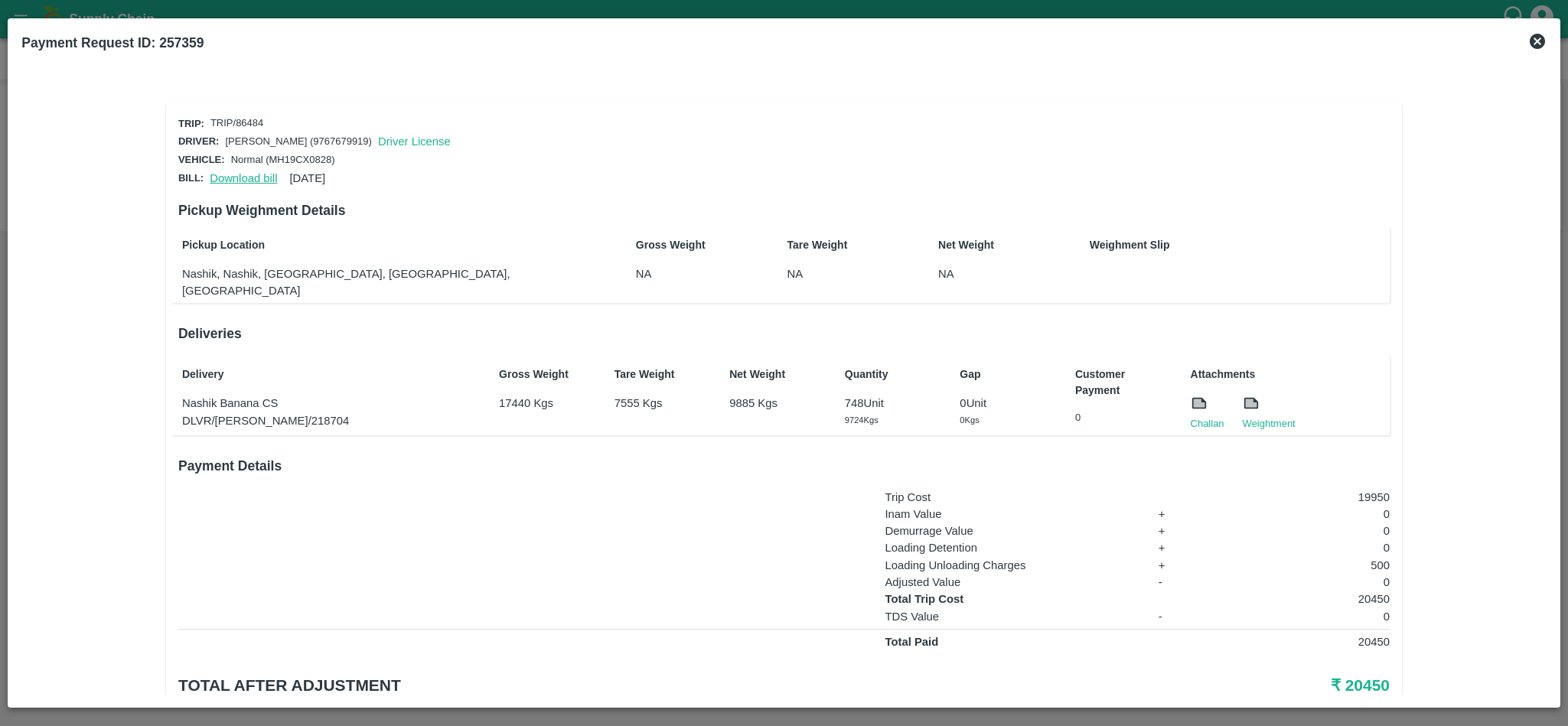
click at [243, 175] on link "Download bill" at bounding box center [243, 177] width 67 height 12
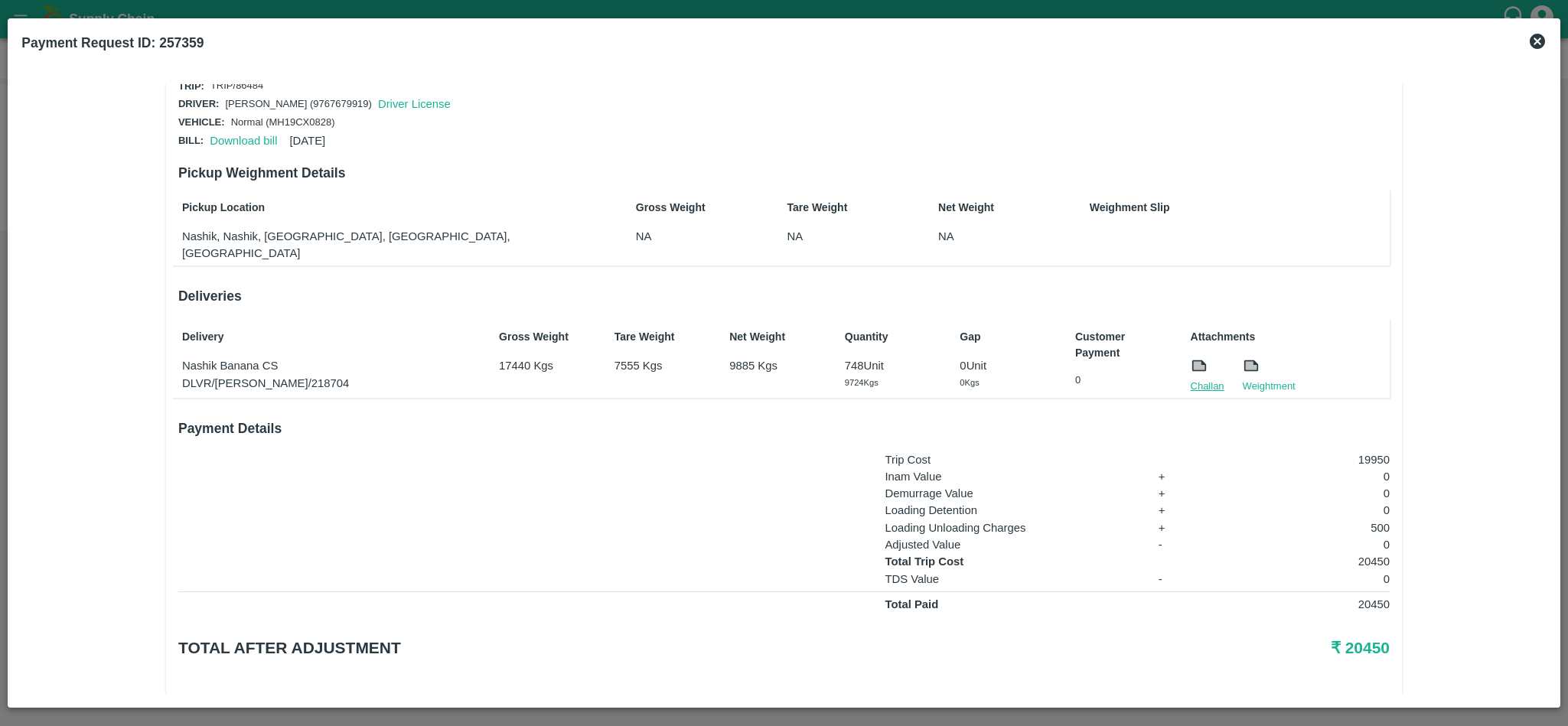
click at [1201, 378] on link "Challan" at bounding box center [1208, 386] width 34 height 15
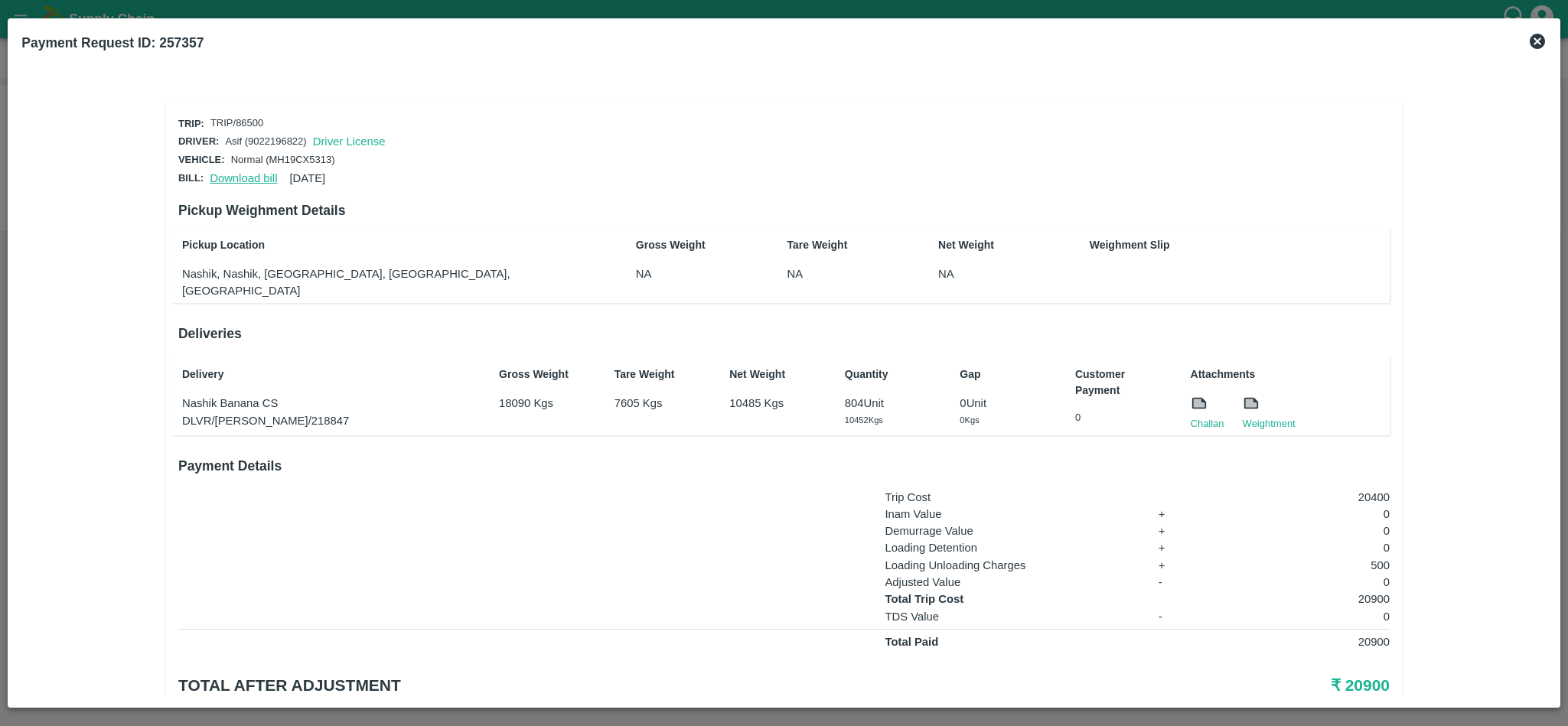
click at [230, 177] on link "Download bill" at bounding box center [243, 177] width 67 height 12
click at [1196, 395] on icon at bounding box center [1199, 403] width 17 height 17
click at [1197, 416] on link "Challan" at bounding box center [1208, 423] width 34 height 15
click at [243, 177] on link "Download bill" at bounding box center [243, 177] width 67 height 12
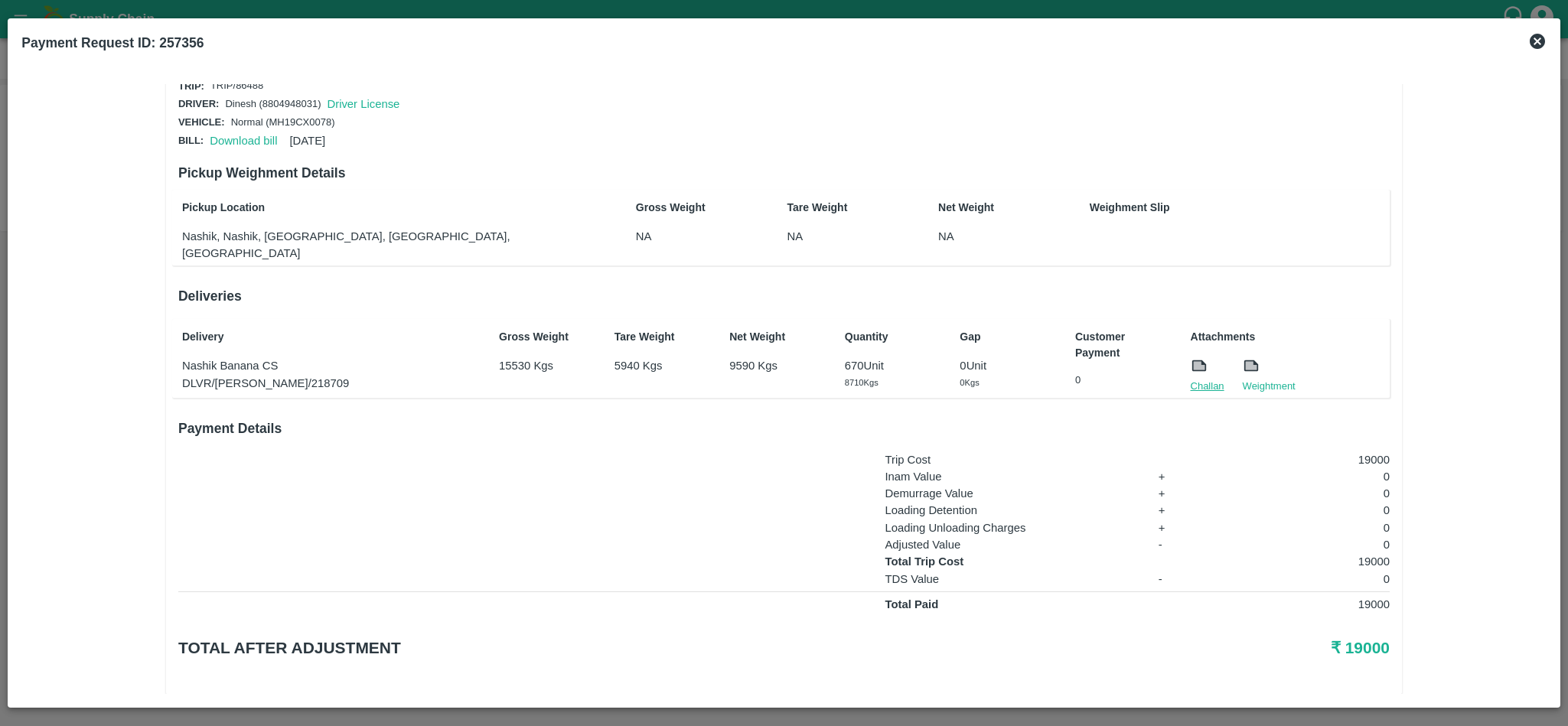
click at [1203, 378] on link "Challan" at bounding box center [1208, 386] width 34 height 15
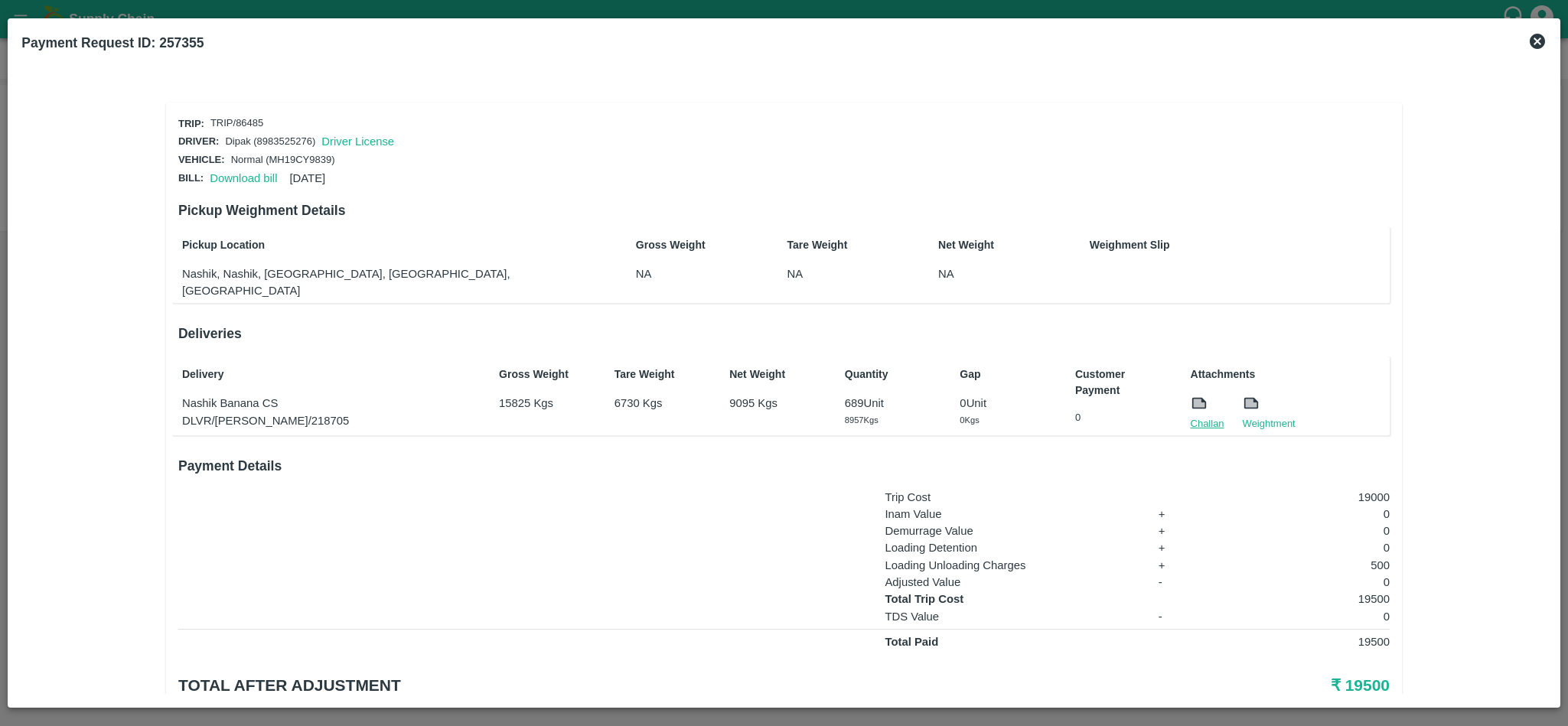
click at [1193, 416] on link "Challan" at bounding box center [1208, 423] width 34 height 15
click at [246, 177] on link "Download bill" at bounding box center [243, 177] width 67 height 12
click at [244, 172] on link "Download bill" at bounding box center [243, 177] width 67 height 12
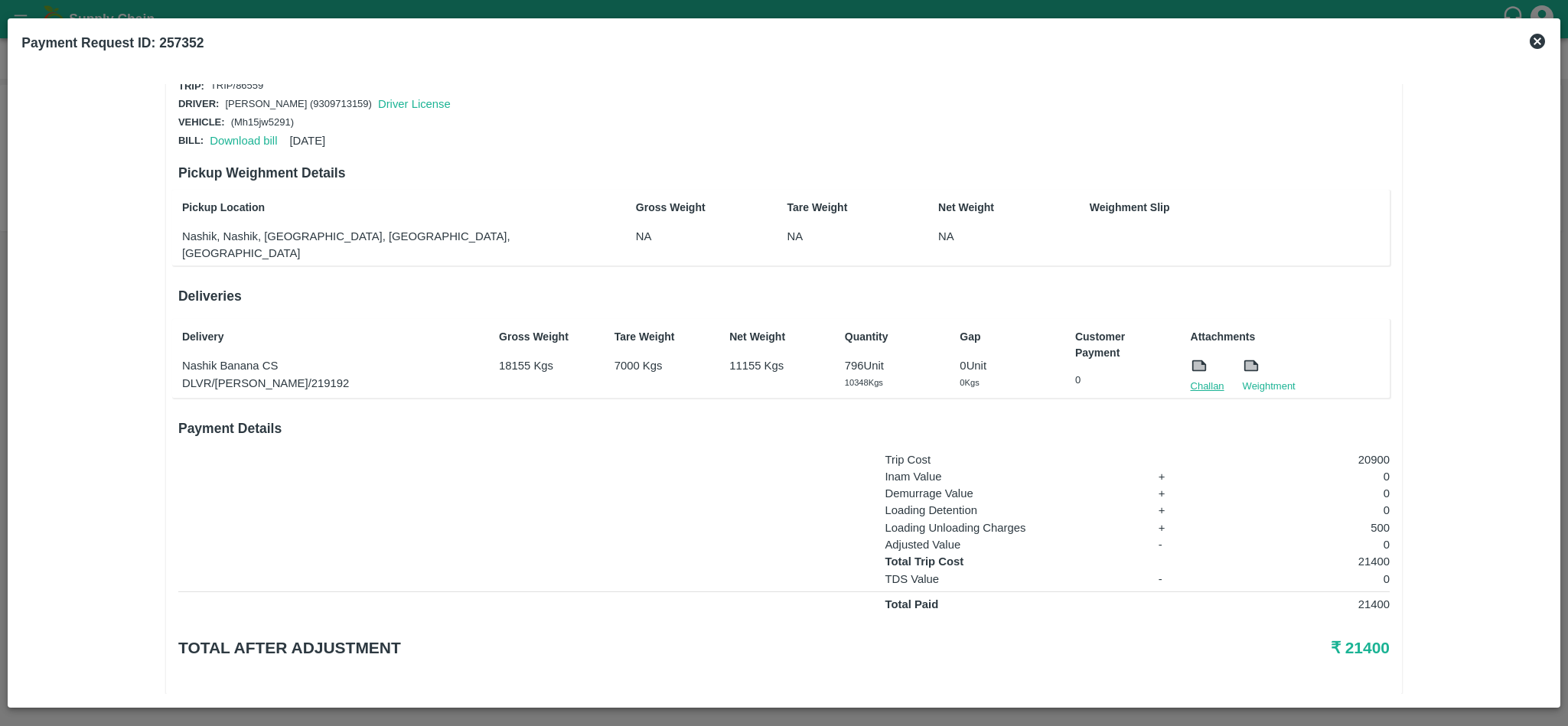
click at [1206, 378] on link "Challan" at bounding box center [1208, 386] width 34 height 15
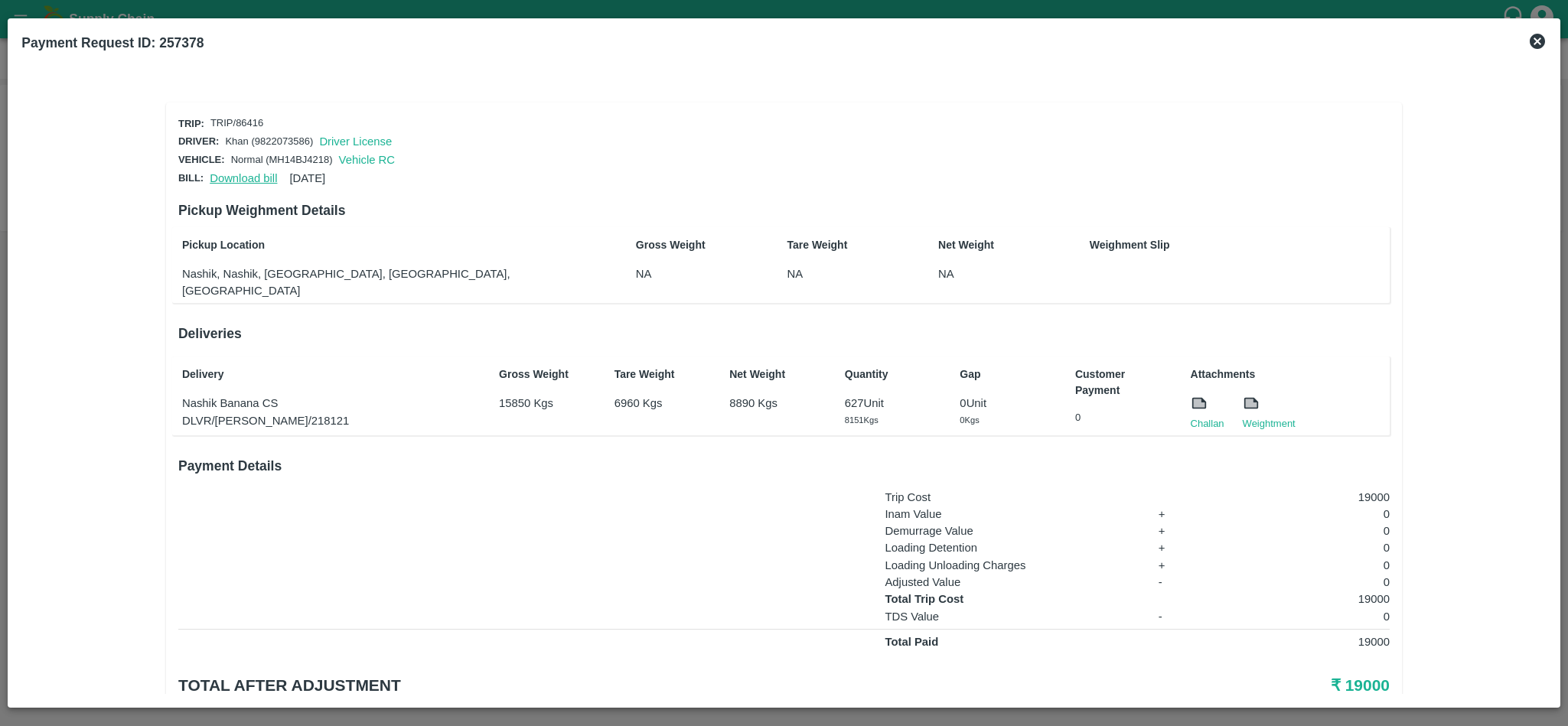
click at [233, 177] on link "Download bill" at bounding box center [243, 177] width 67 height 12
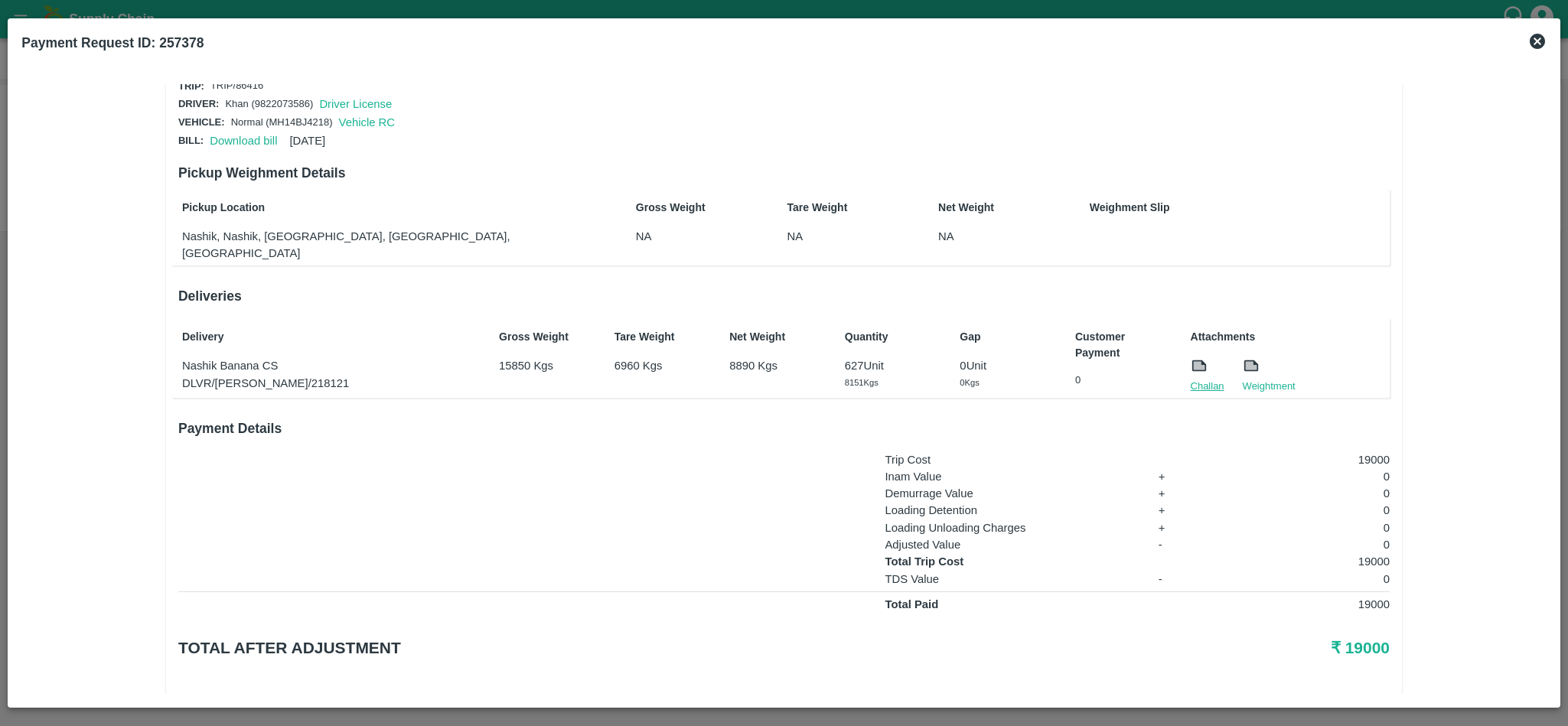
click at [1218, 378] on link "Challan" at bounding box center [1208, 386] width 34 height 15
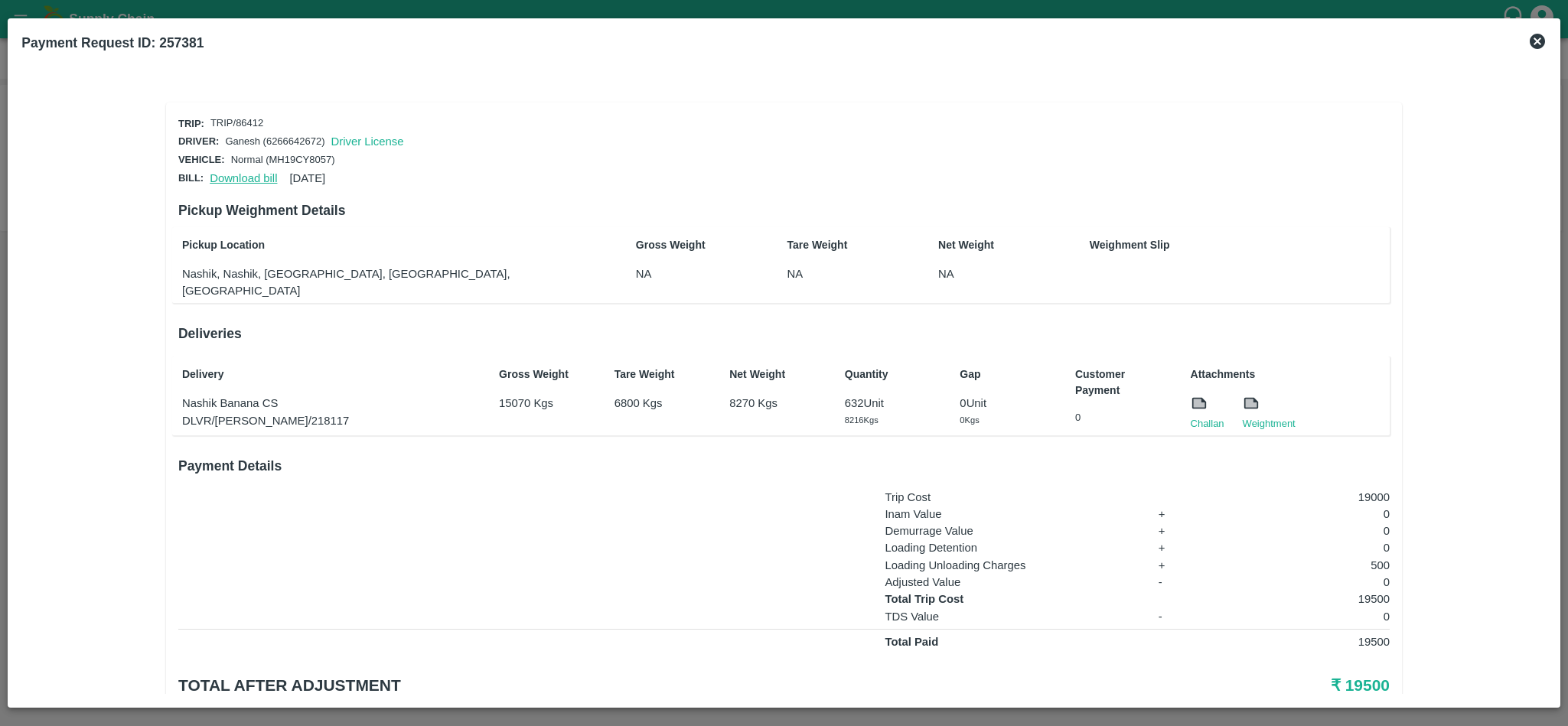
click at [235, 177] on link "Download bill" at bounding box center [243, 177] width 67 height 12
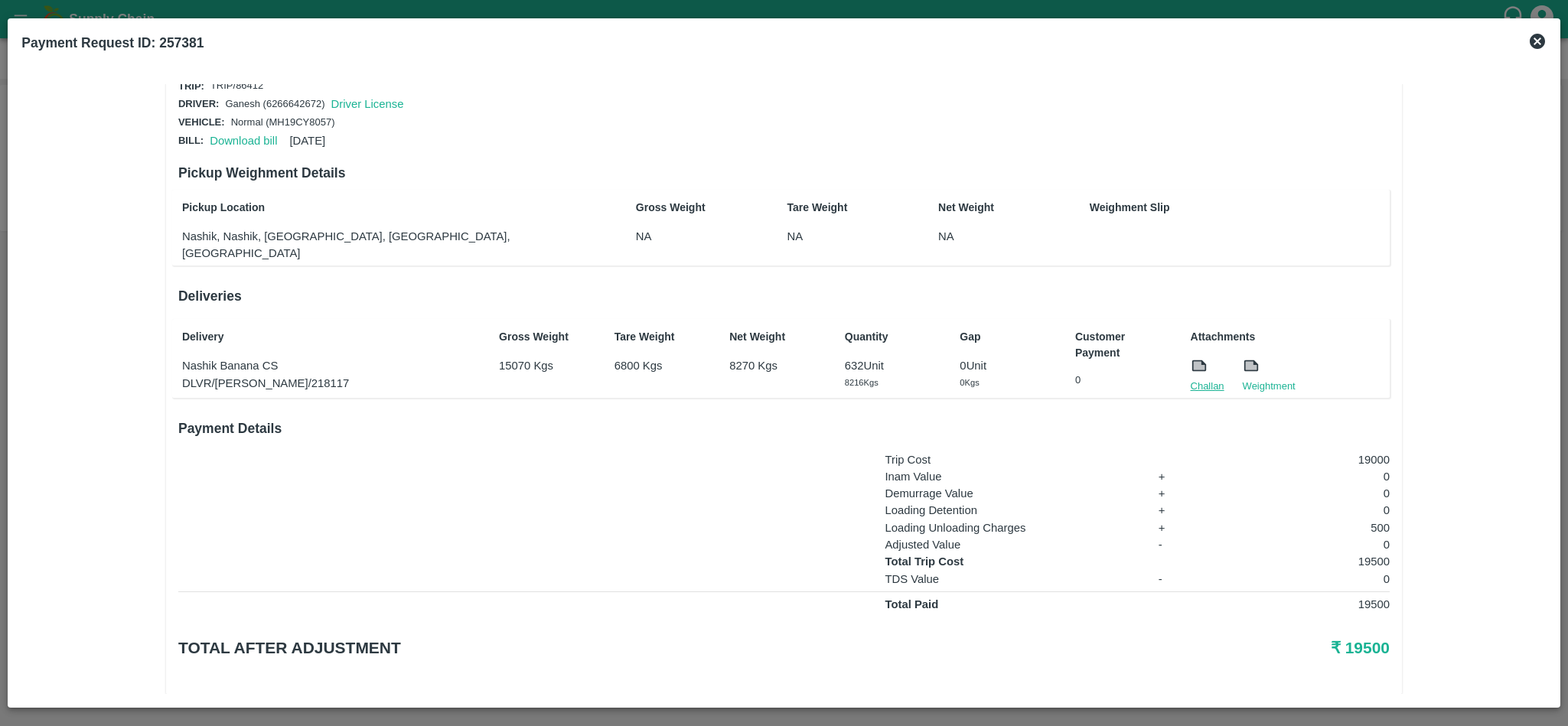
click at [1193, 378] on link "Challan" at bounding box center [1208, 386] width 34 height 15
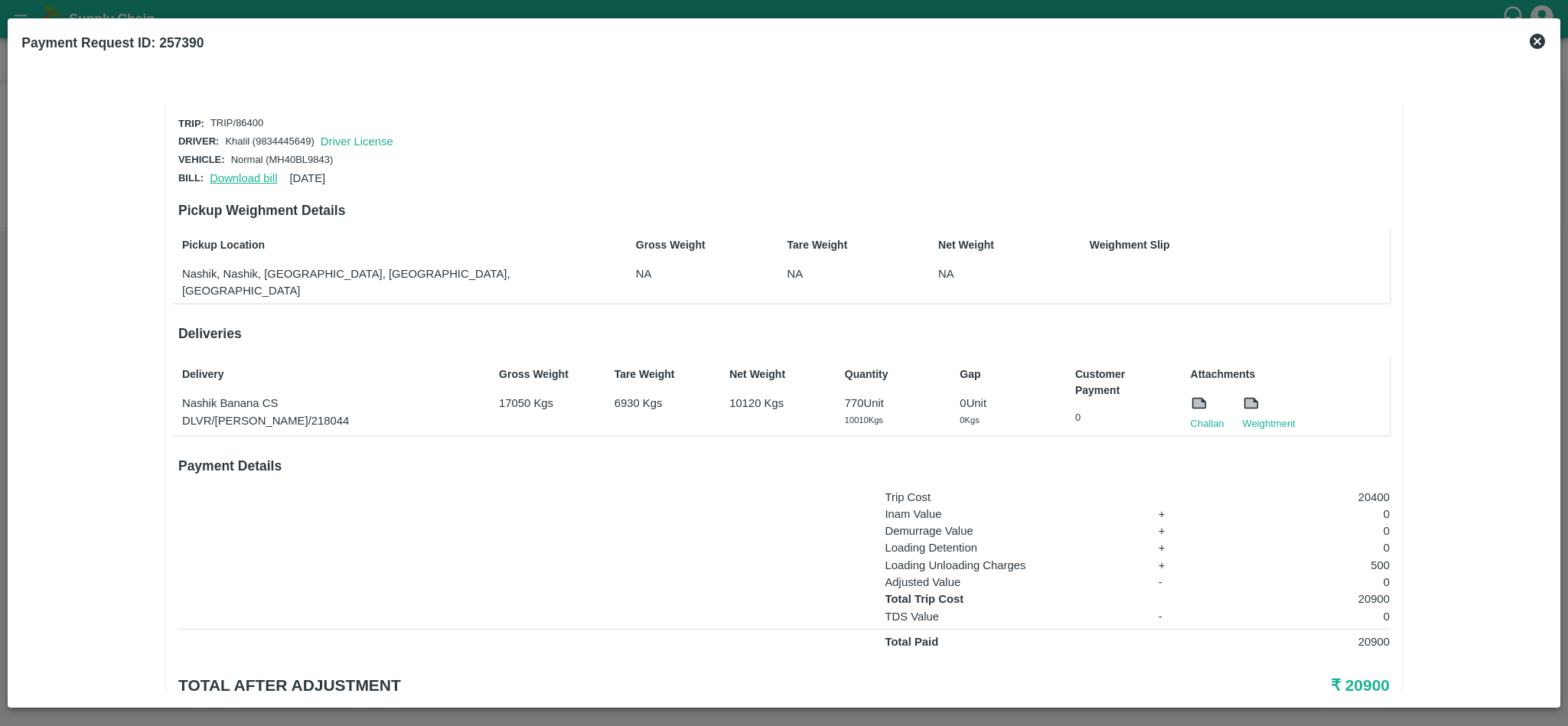
click at [238, 173] on link "Download bill" at bounding box center [243, 177] width 67 height 12
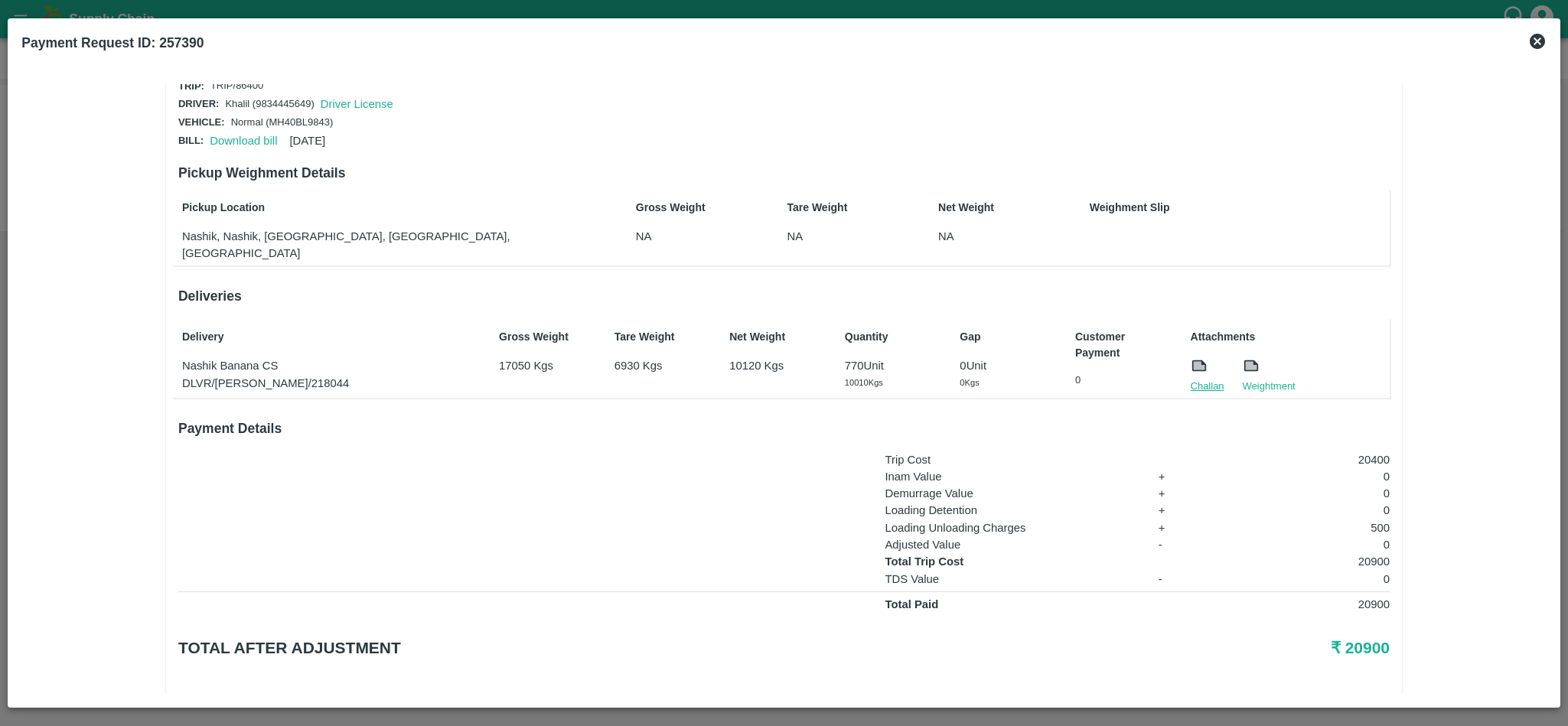
click at [1198, 378] on link "Challan" at bounding box center [1208, 386] width 34 height 15
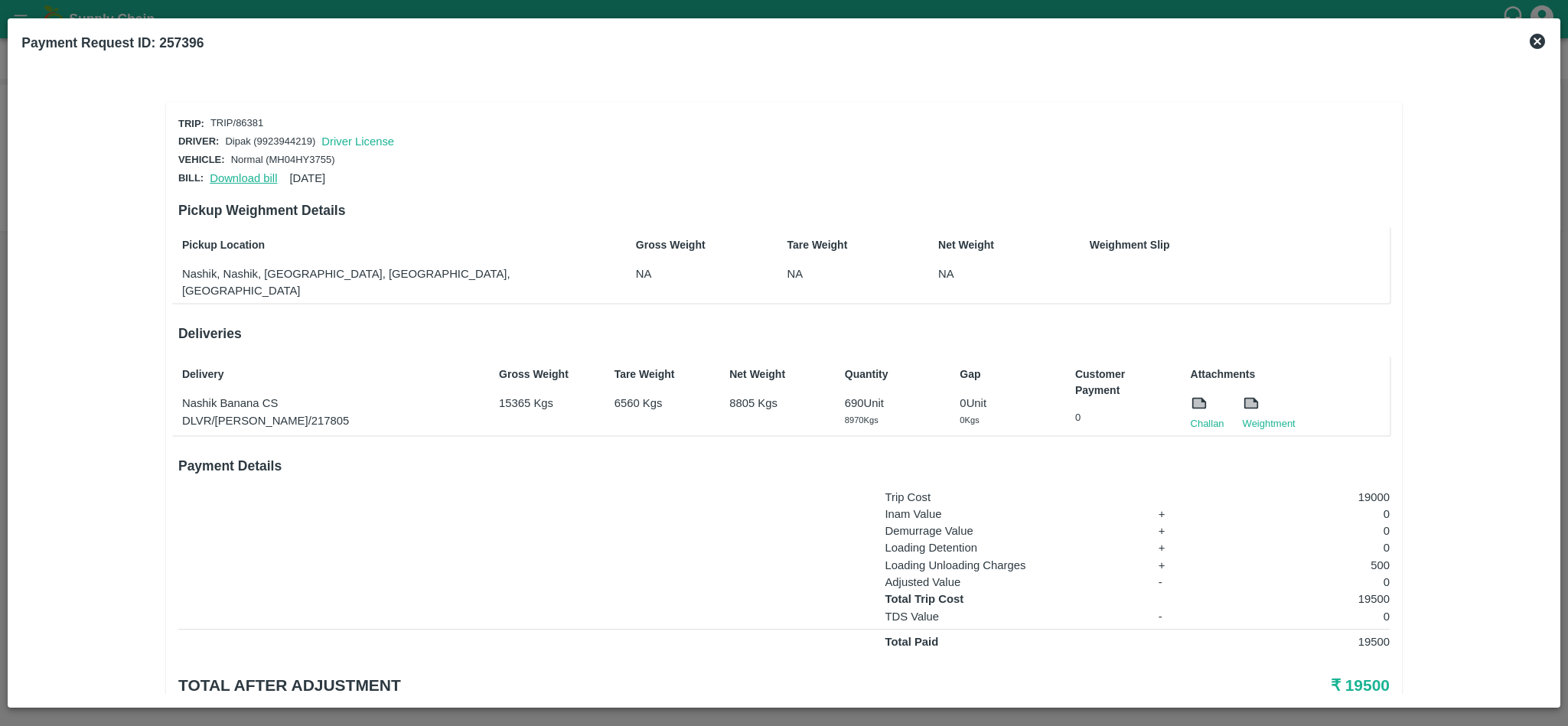
click at [241, 177] on link "Download bill" at bounding box center [243, 177] width 67 height 12
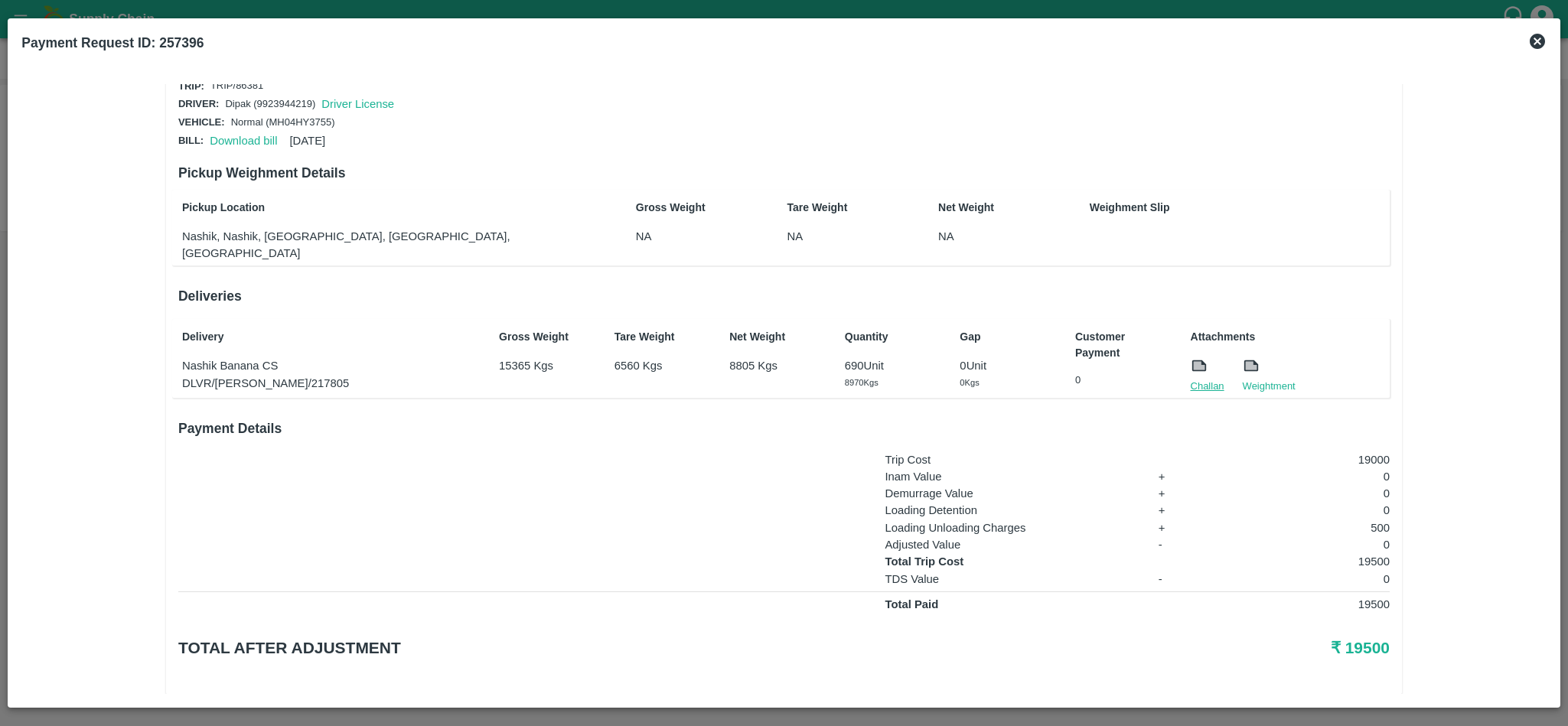
click at [1207, 378] on link "Challan" at bounding box center [1208, 386] width 34 height 15
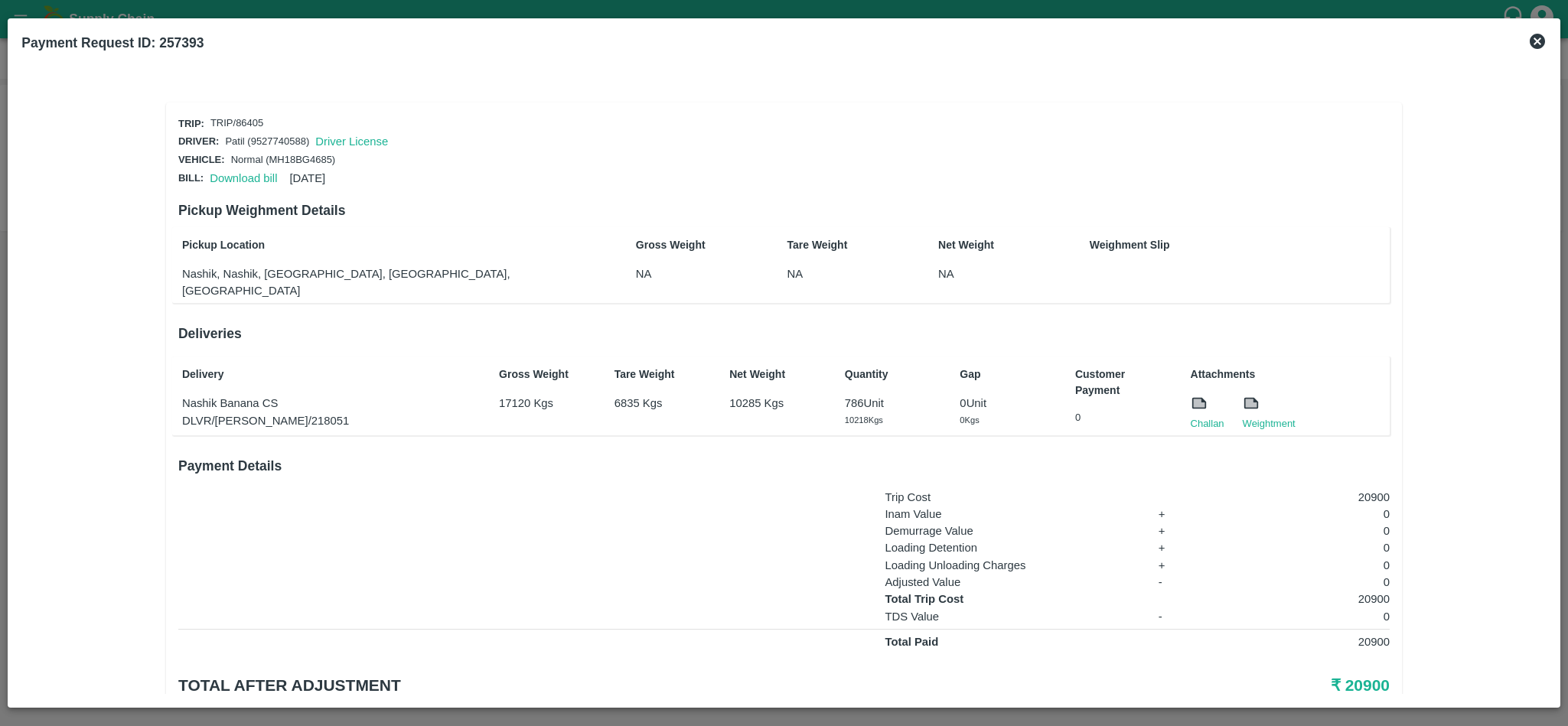
click at [244, 164] on div "Download bill 13 Aug 2025" at bounding box center [264, 175] width 122 height 23
click at [243, 177] on link "Download bill" at bounding box center [243, 177] width 67 height 12
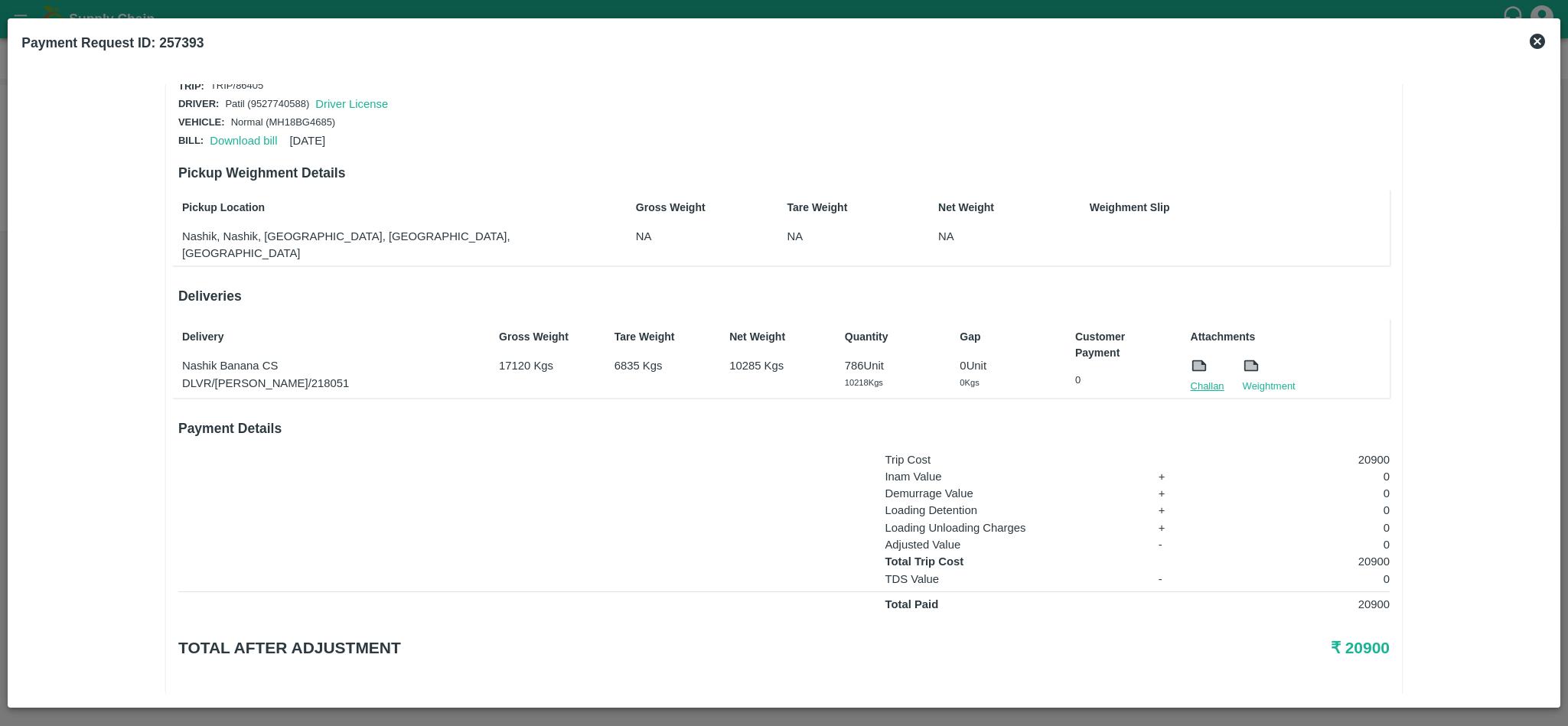
click at [1204, 378] on link "Challan" at bounding box center [1208, 386] width 34 height 15
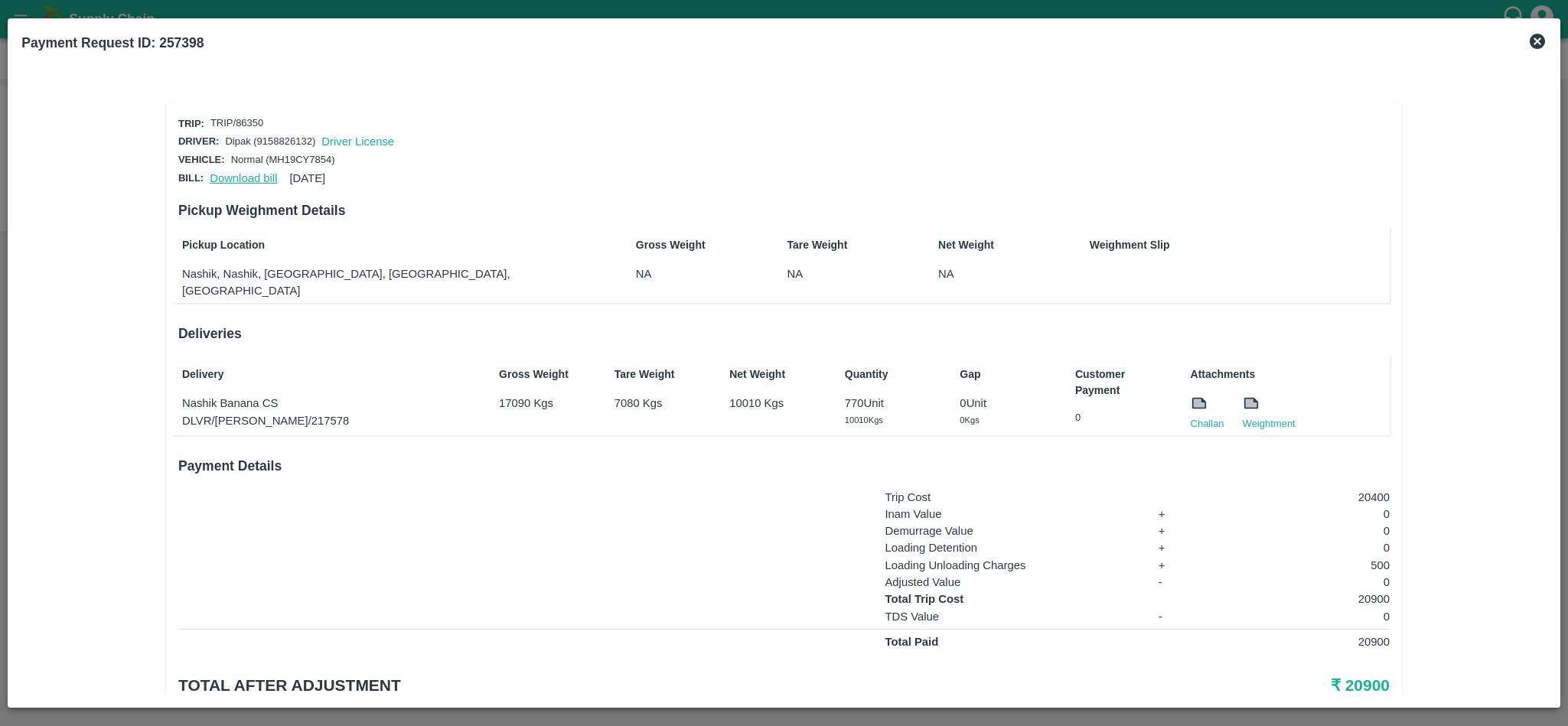
click at [228, 177] on link "Download bill" at bounding box center [243, 177] width 67 height 12
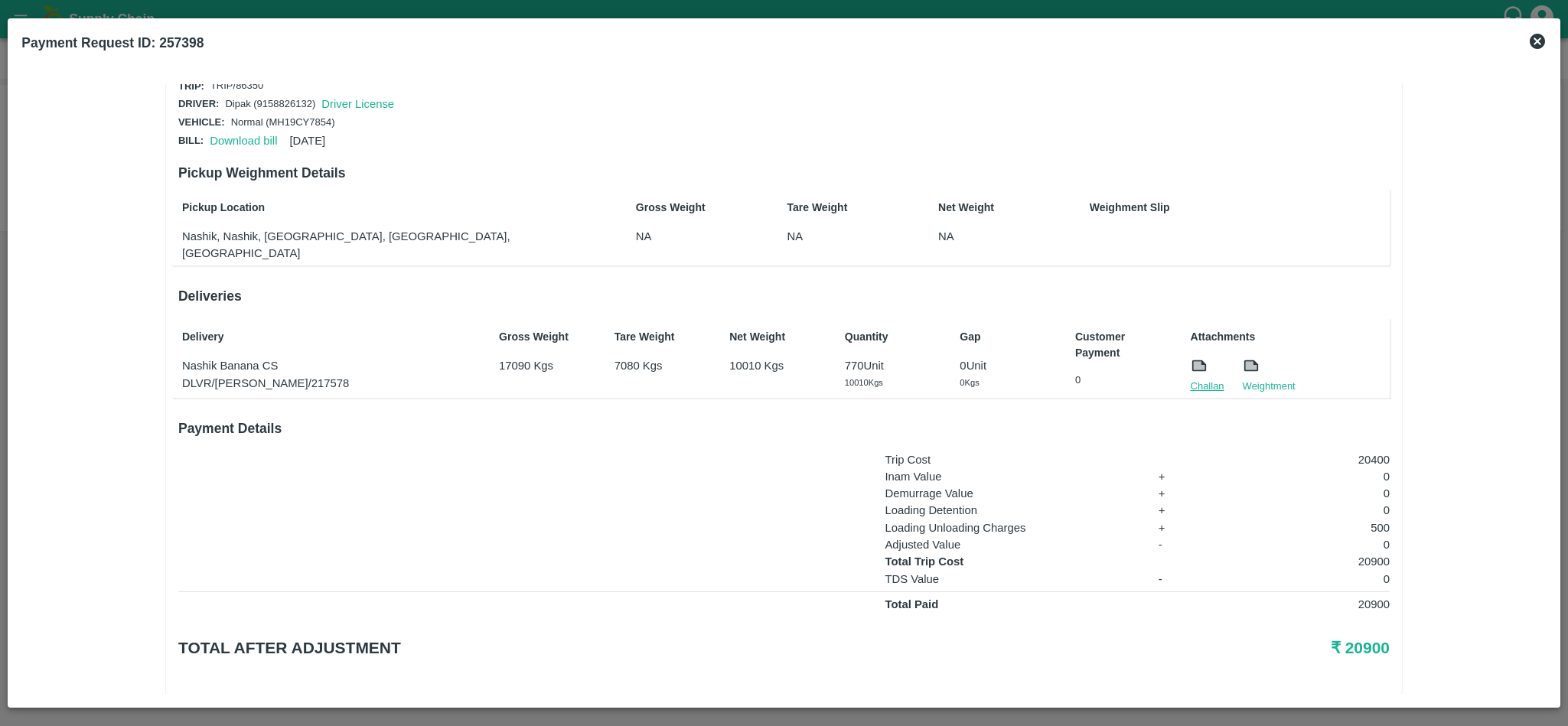
click at [1198, 378] on link "Challan" at bounding box center [1208, 386] width 34 height 15
click at [248, 143] on link "Download bill" at bounding box center [243, 141] width 67 height 12
click at [1204, 378] on link "Challan" at bounding box center [1208, 386] width 34 height 15
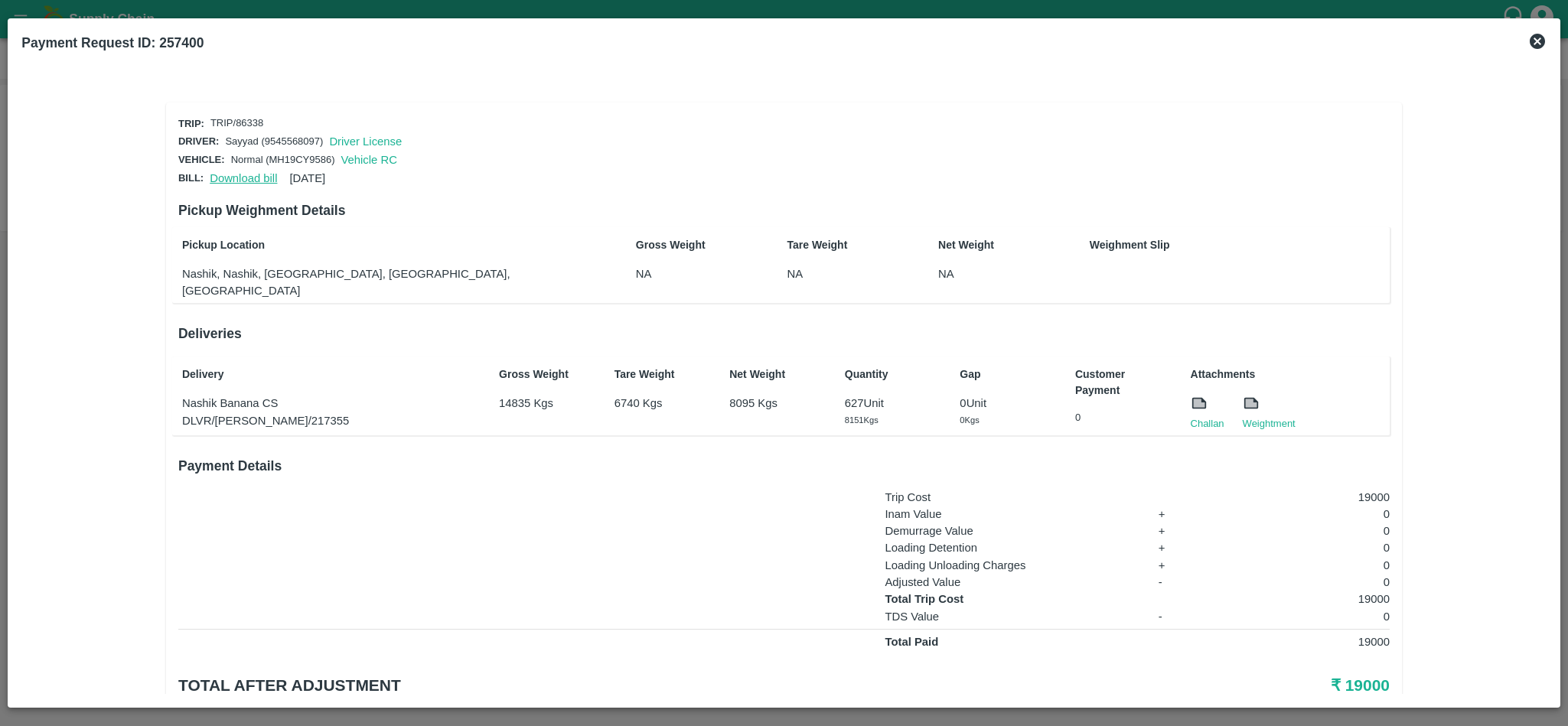
click at [243, 172] on link "Download bill" at bounding box center [243, 177] width 67 height 12
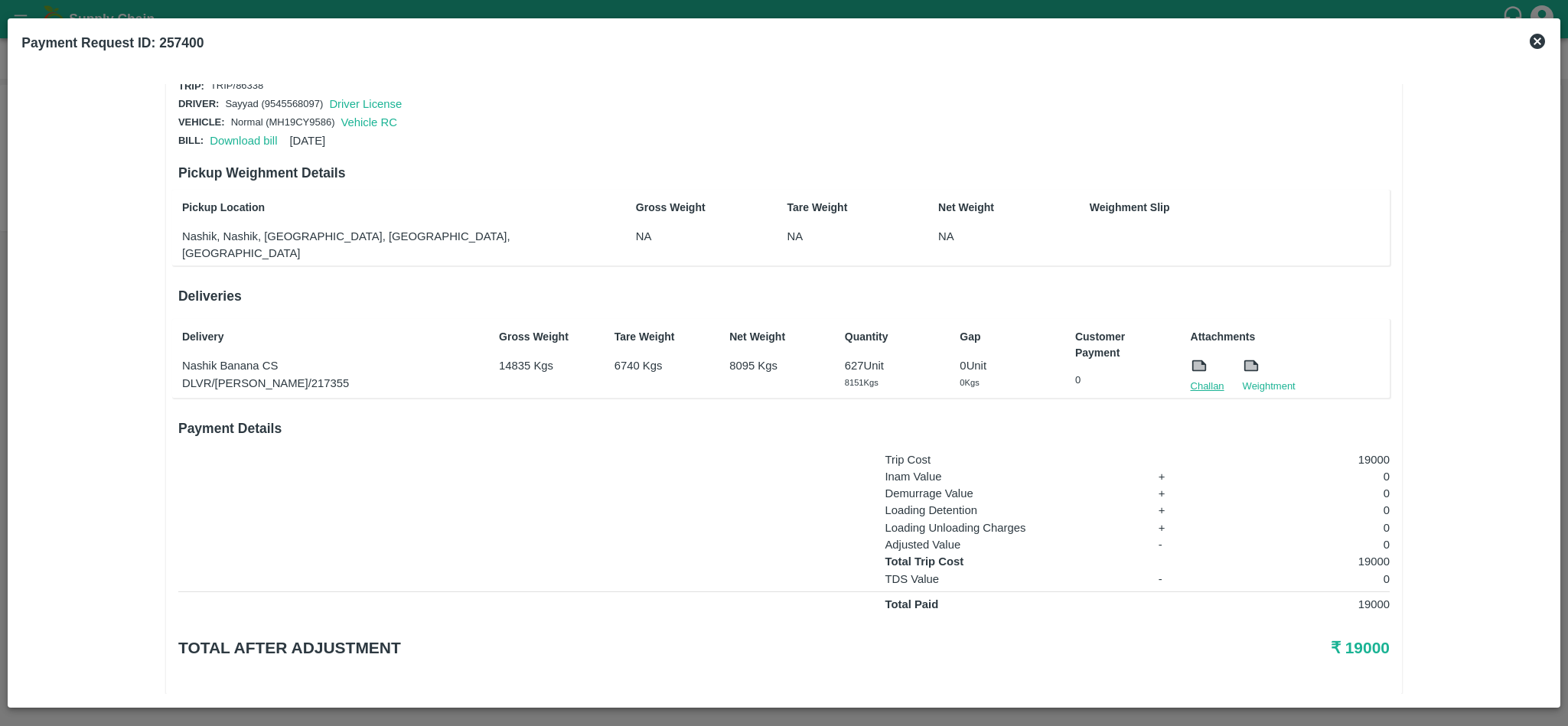
click at [1198, 378] on link "Challan" at bounding box center [1208, 386] width 34 height 15
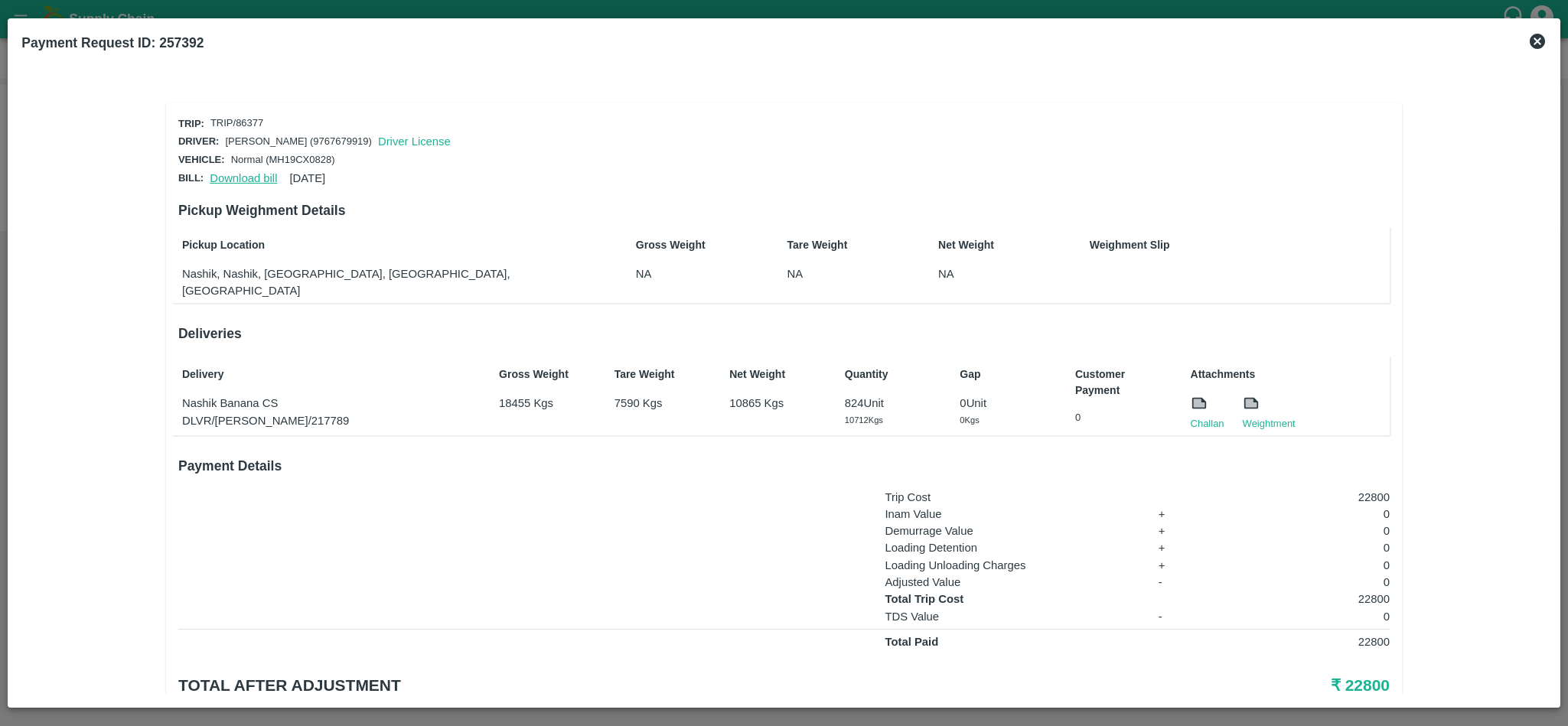
click at [255, 172] on link "Download bill" at bounding box center [243, 177] width 67 height 12
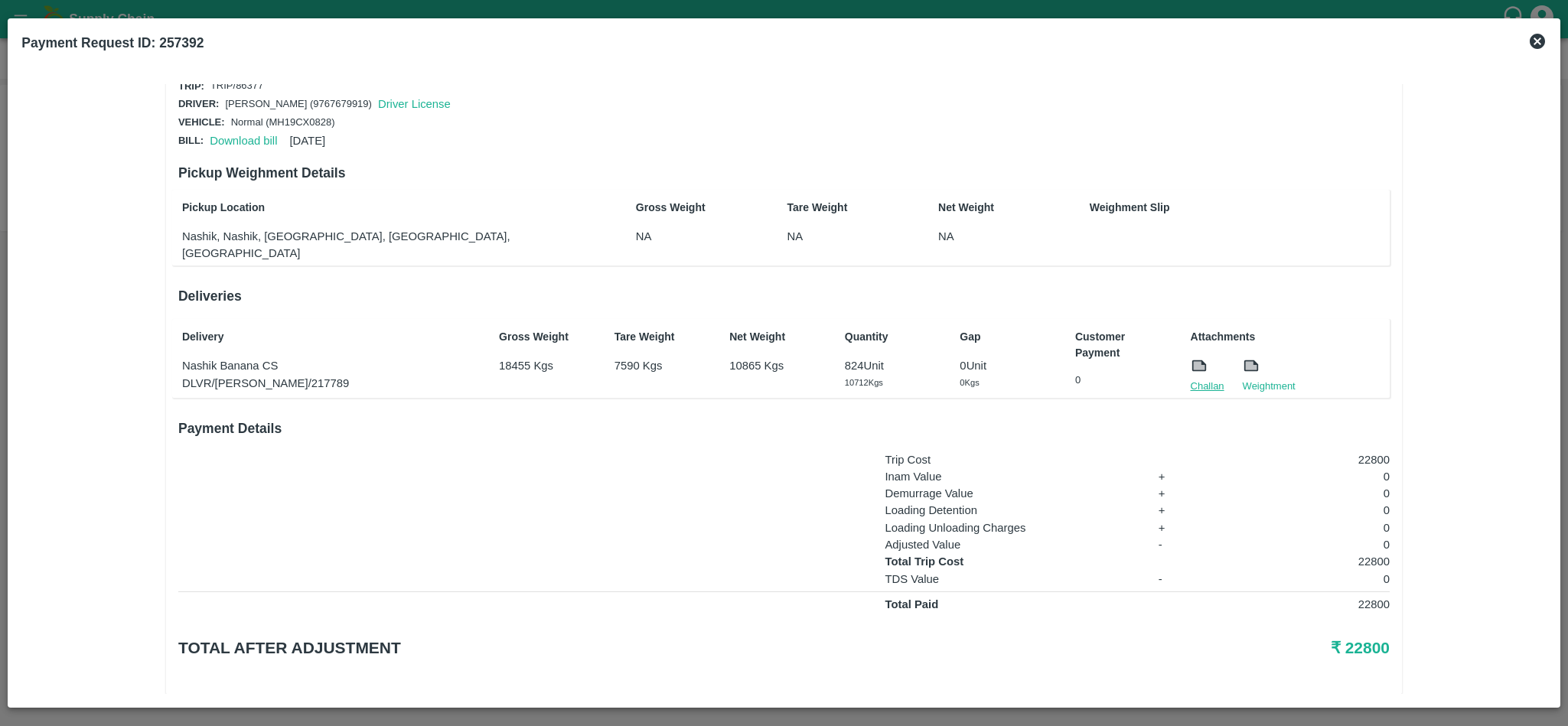
click at [1208, 378] on link "Challan" at bounding box center [1208, 386] width 34 height 15
